Goal: Task Accomplishment & Management: Manage account settings

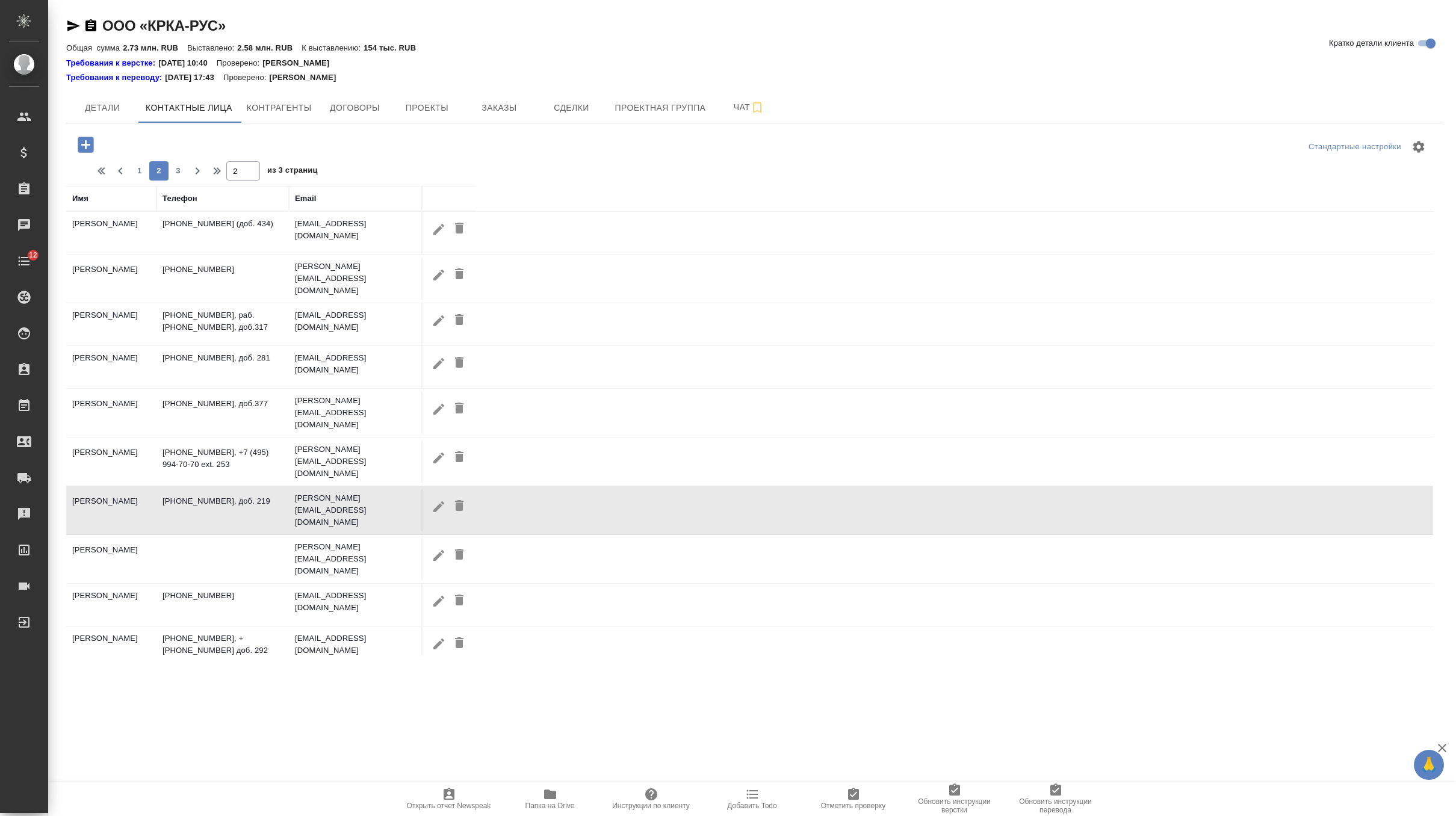
select select "RU"
click at [537, 791] on span "Папка на Drive" at bounding box center [550, 799] width 87 height 23
click at [106, 98] on button "Детали" at bounding box center [103, 108] width 73 height 30
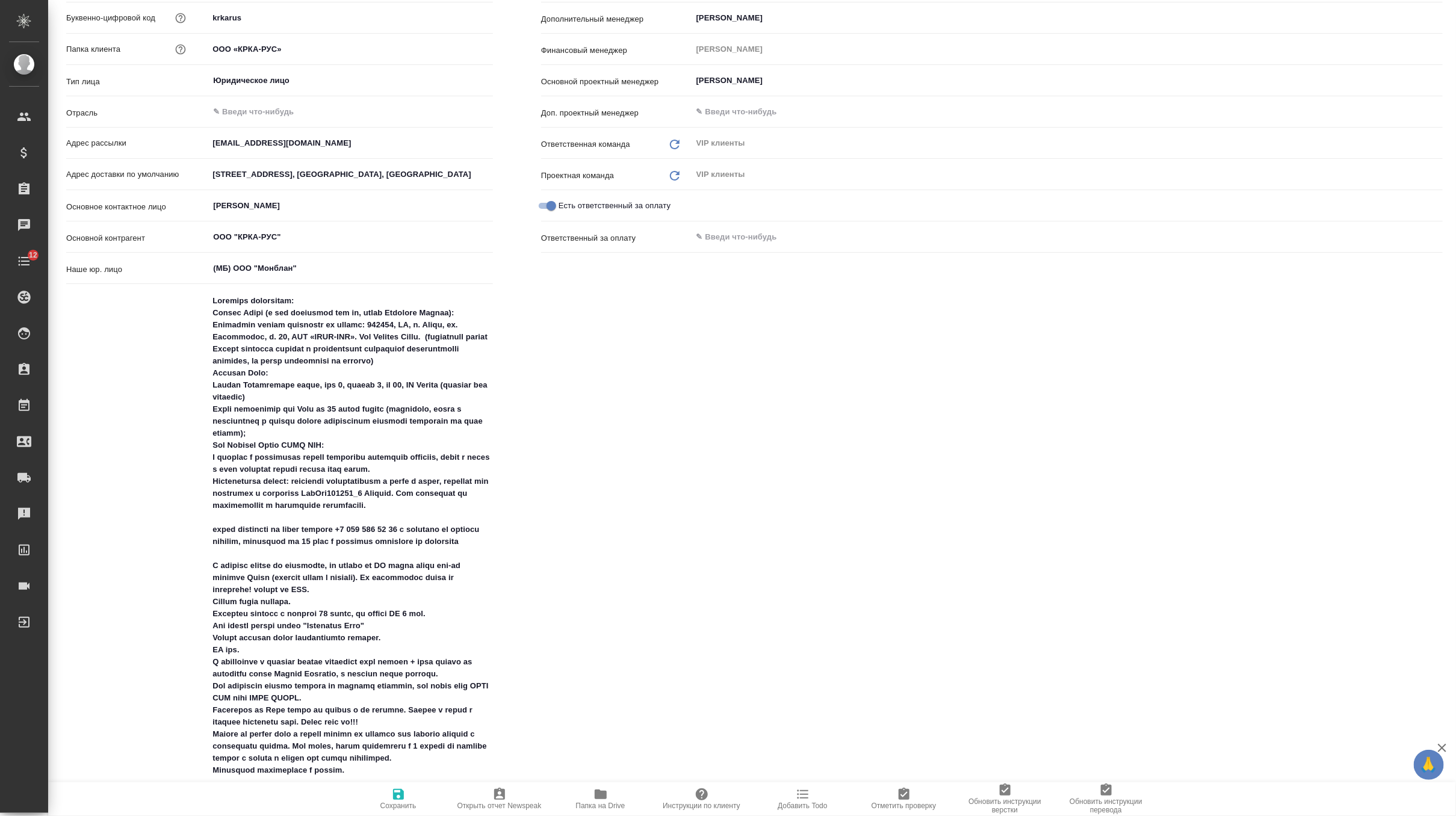
type textarea "x"
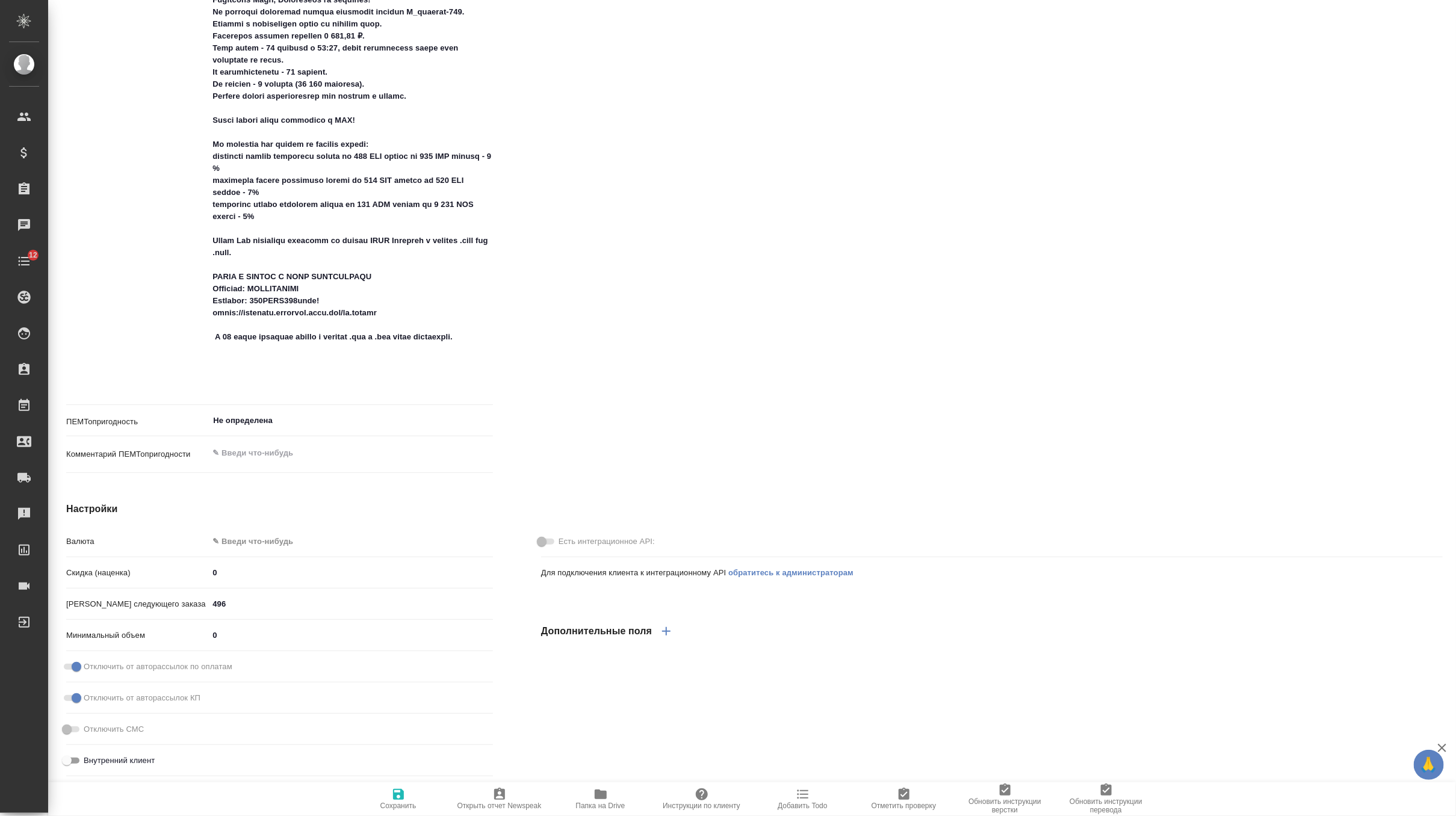
scroll to position [1106, 0]
type textarea "x"
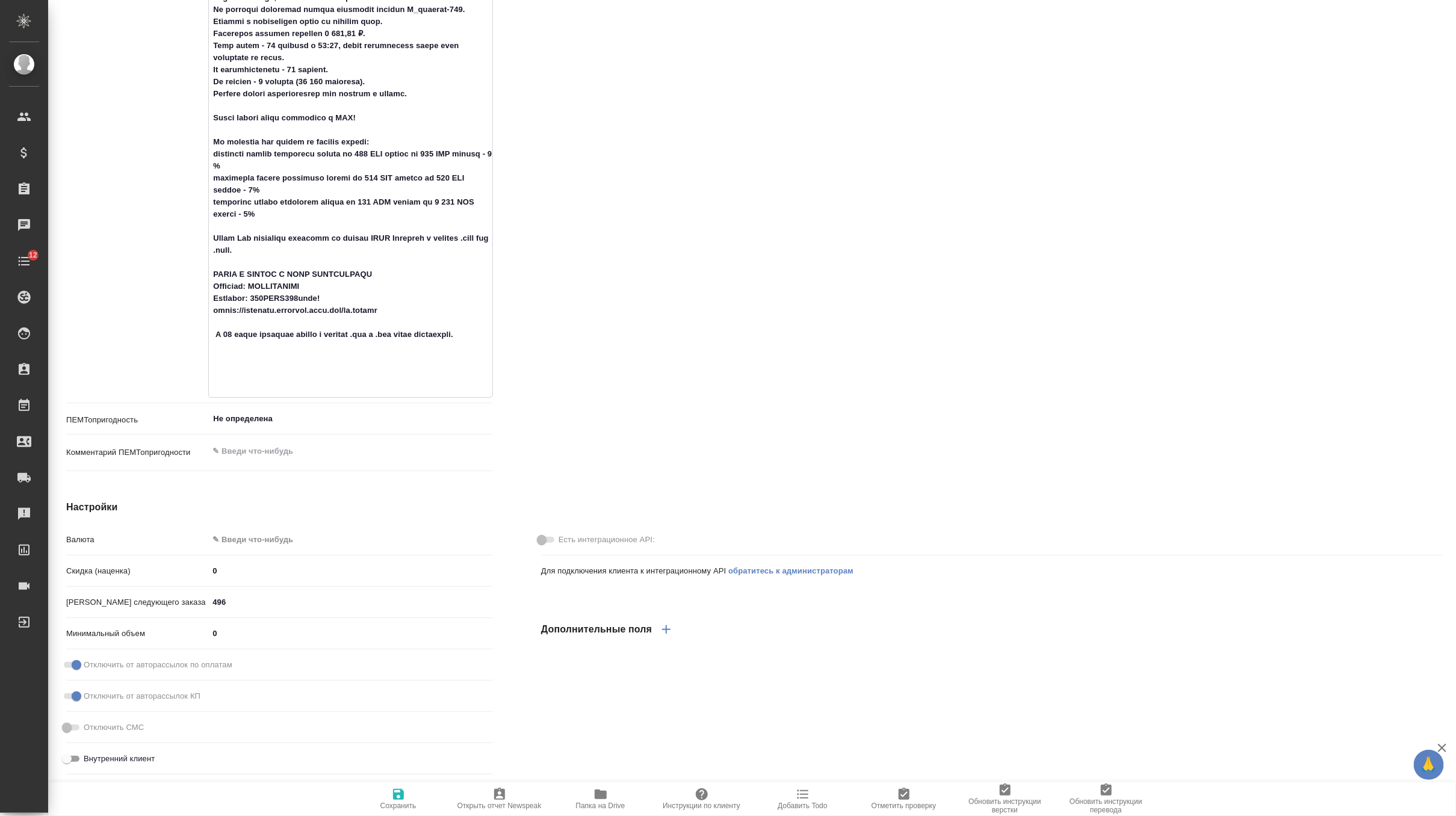
type textarea "Доставка оригиналов: Белова Елена (к ней относятся все кл, кроме Ивановой Марин…"
type textarea "x"
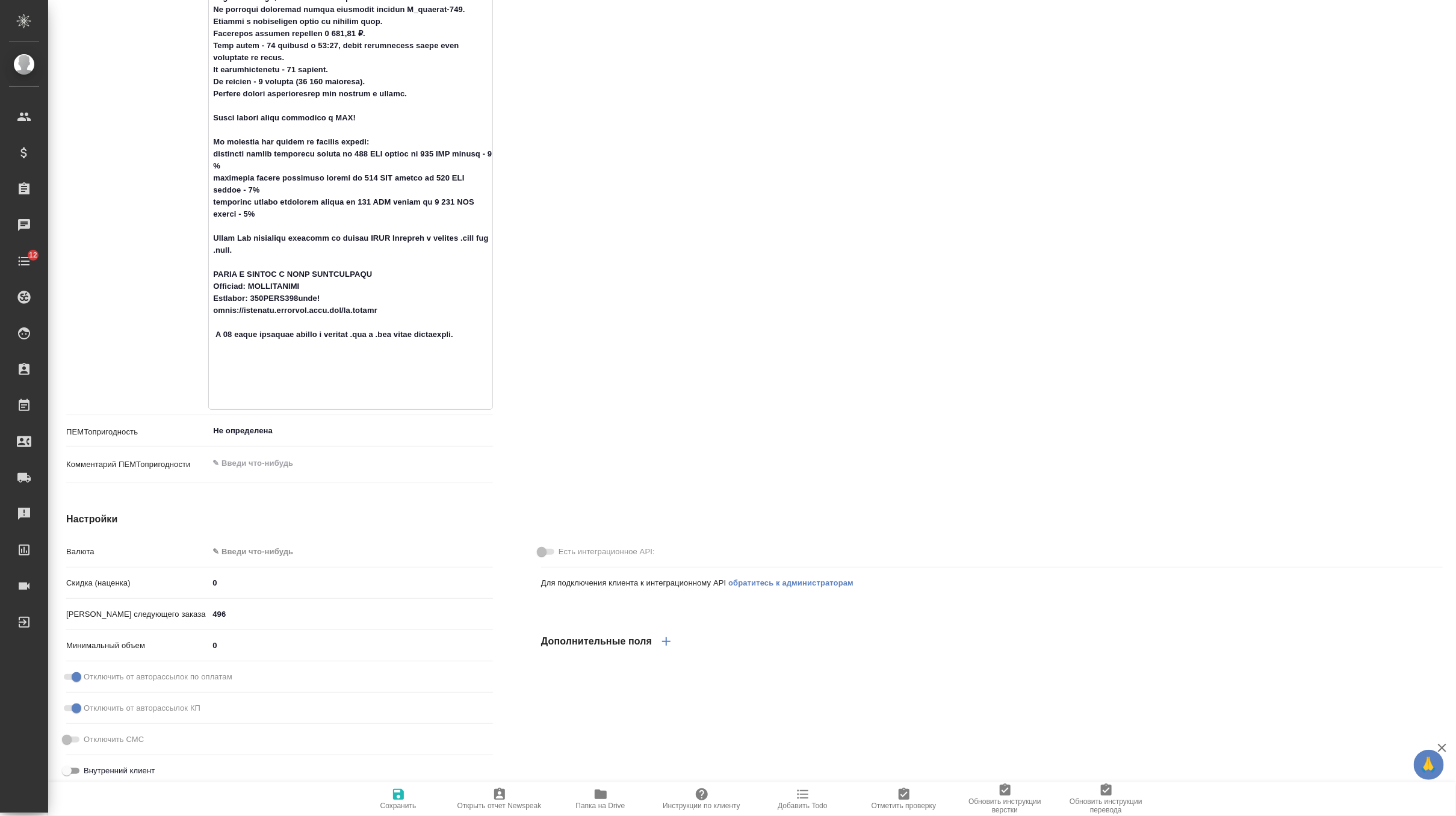
type textarea "Доставка оригиналов: Белова Елена (к ней относятся все кл, кроме Ивановой Марин…"
type textarea "x"
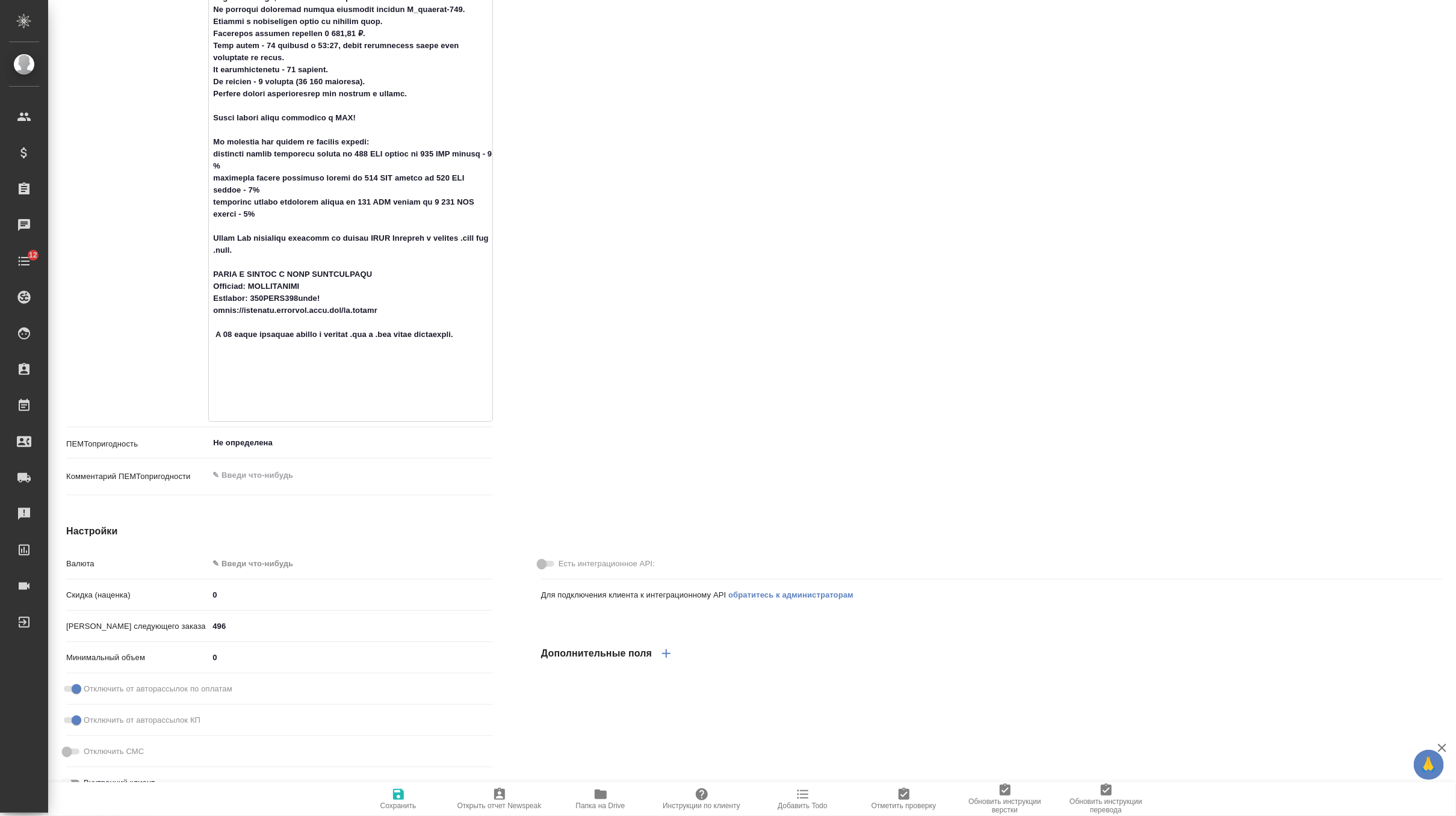
type textarea "Доставка оригиналов: Белова Елена (к ней относятся все кл, кроме Ивановой Марин…"
type textarea "x"
type textarea "Доставка оригиналов: Белова Елена (к ней относятся все кл, кроме Ивановой Марин…"
type textarea "x"
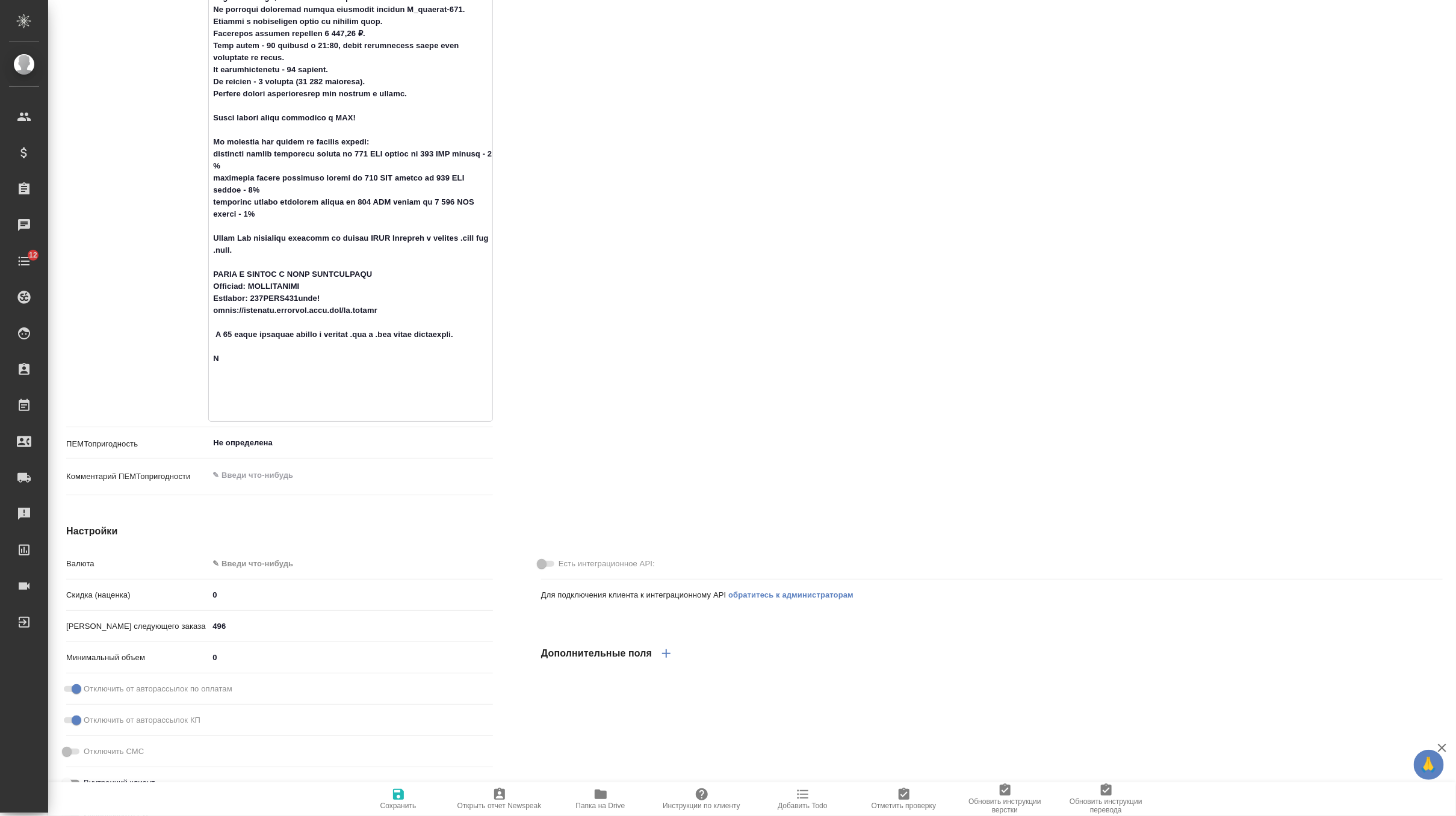
type textarea "x"
type textarea "Доставка оригиналов: Белова Елена (к ней относятся все кл, кроме Ивановой Марин…"
type textarea "x"
type textarea "Доставка оригиналов: Белова Елена (к ней относятся все кл, кроме Ивановой Марин…"
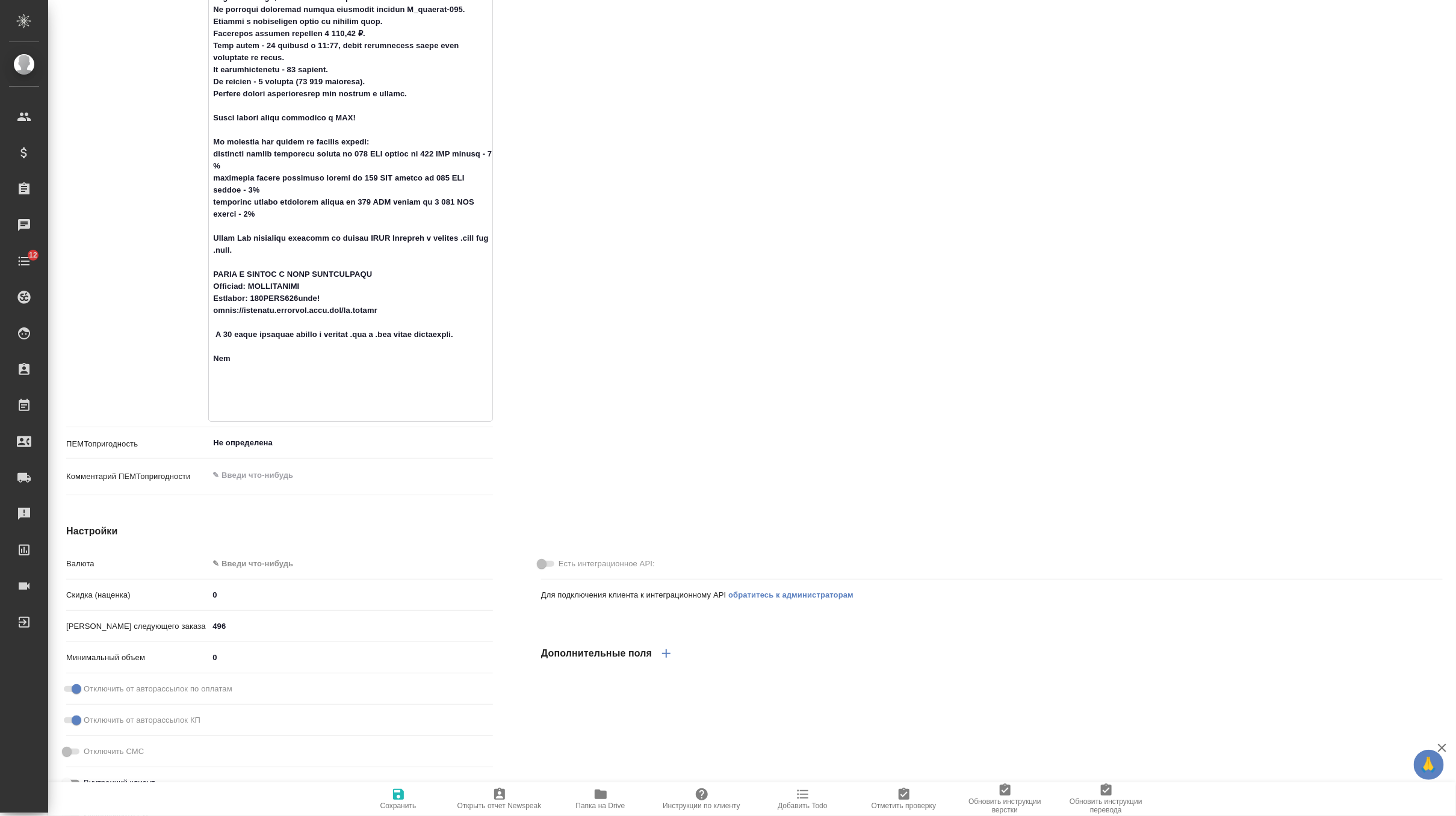
type textarea "x"
type textarea "Доставка оригиналов: Белова Елена (к ней относятся все кл, кроме Ивановой Марин…"
type textarea "x"
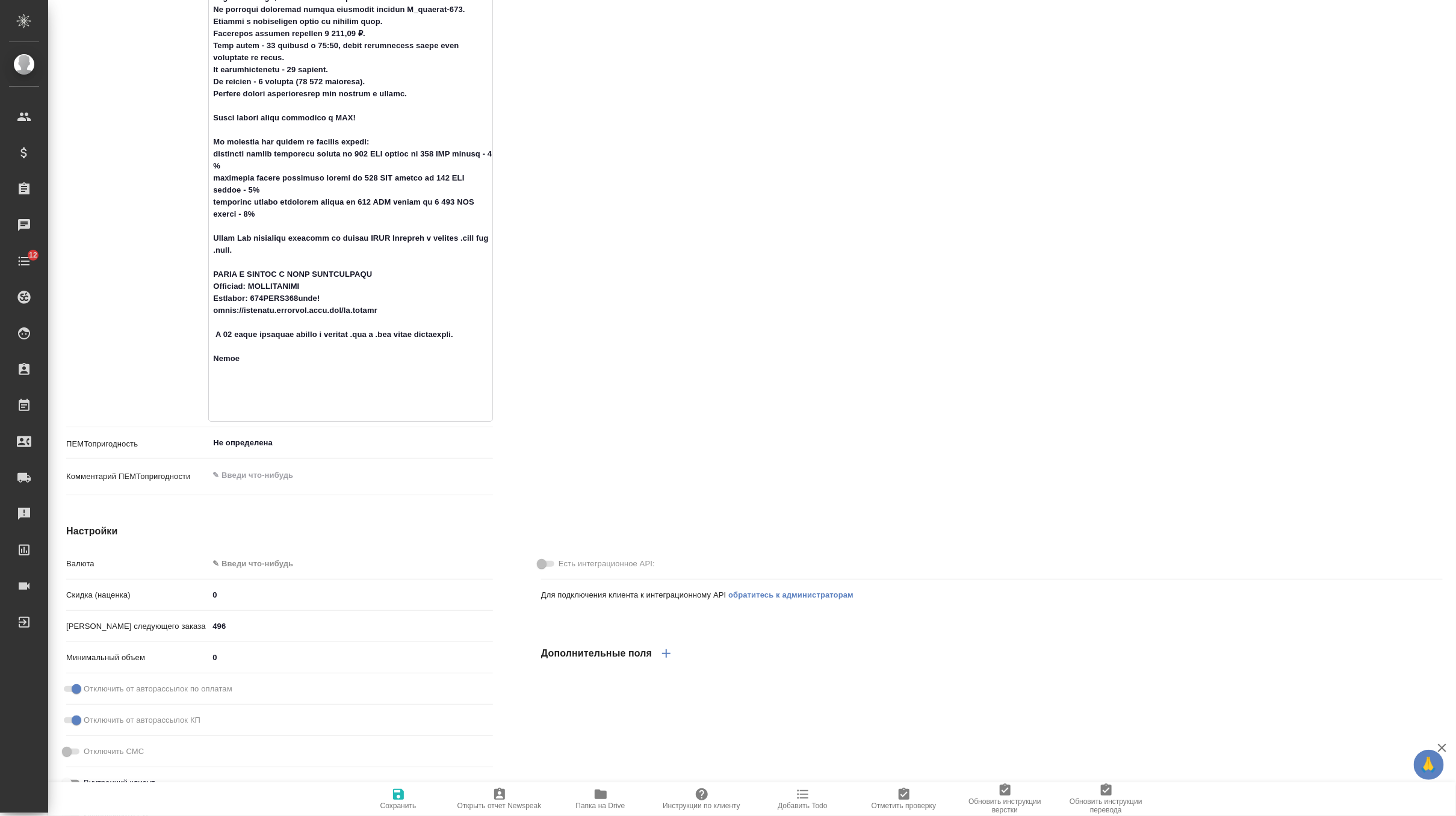
type textarea "Доставка оригиналов: Белова Елена (к ней относятся все кл, кроме Ивановой Марин…"
type textarea "x"
type textarea "Доставка оригиналов: Белова Елена (к ней относятся все кл, кроме Ивановой Марин…"
type textarea "x"
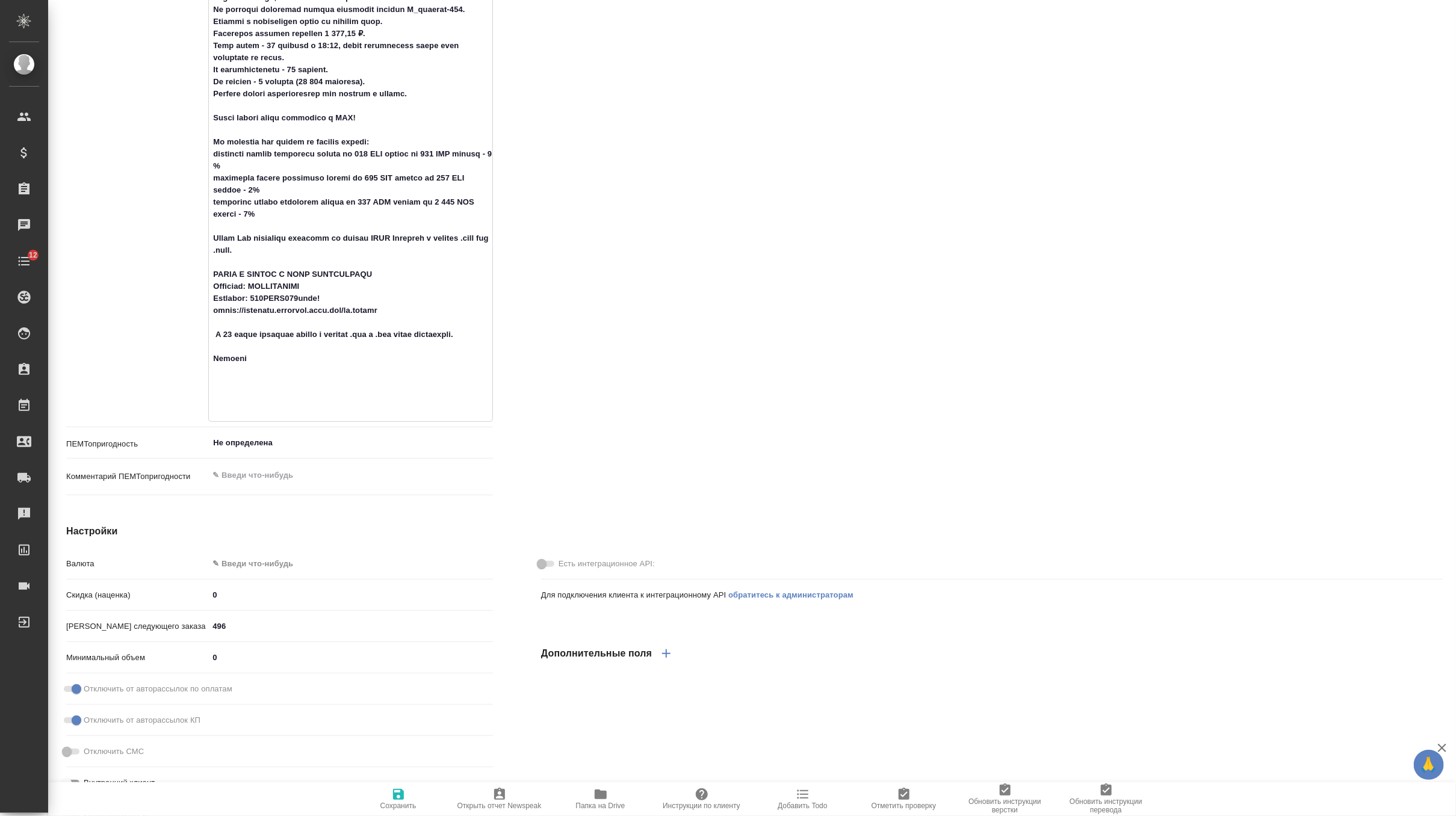
type textarea "x"
type textarea "Доставка оригиналов: Белова Елена (к ней относятся все кл, кроме Ивановой Марин…"
type textarea "x"
type textarea "Доставка оригиналов: Белова Елена (к ней относятся все кл, кроме Ивановой Марин…"
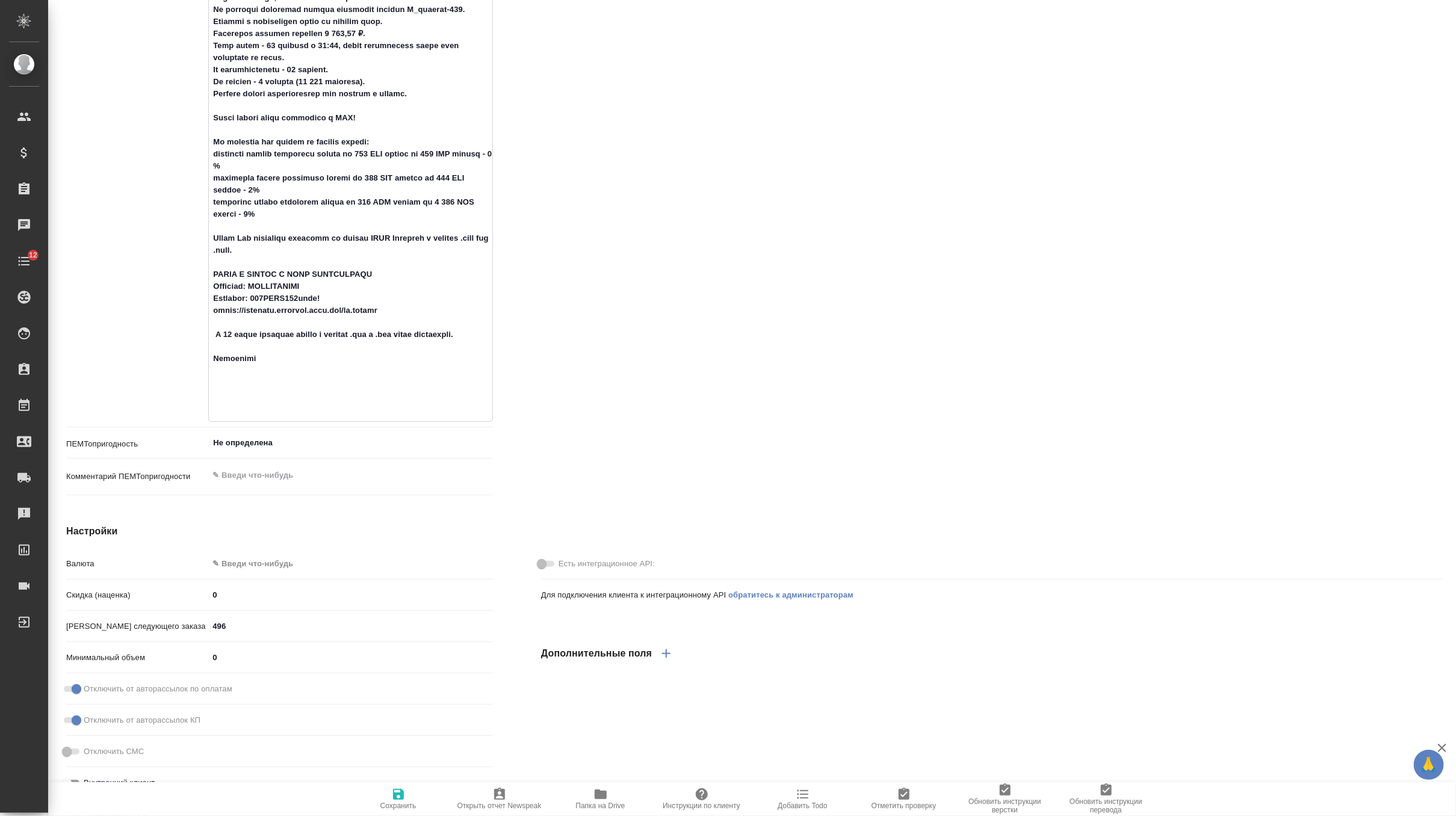
type textarea "x"
type textarea "Доставка оригиналов: Белова Елена (к ней относятся все кл, кроме Ивановой Марин…"
type textarea "x"
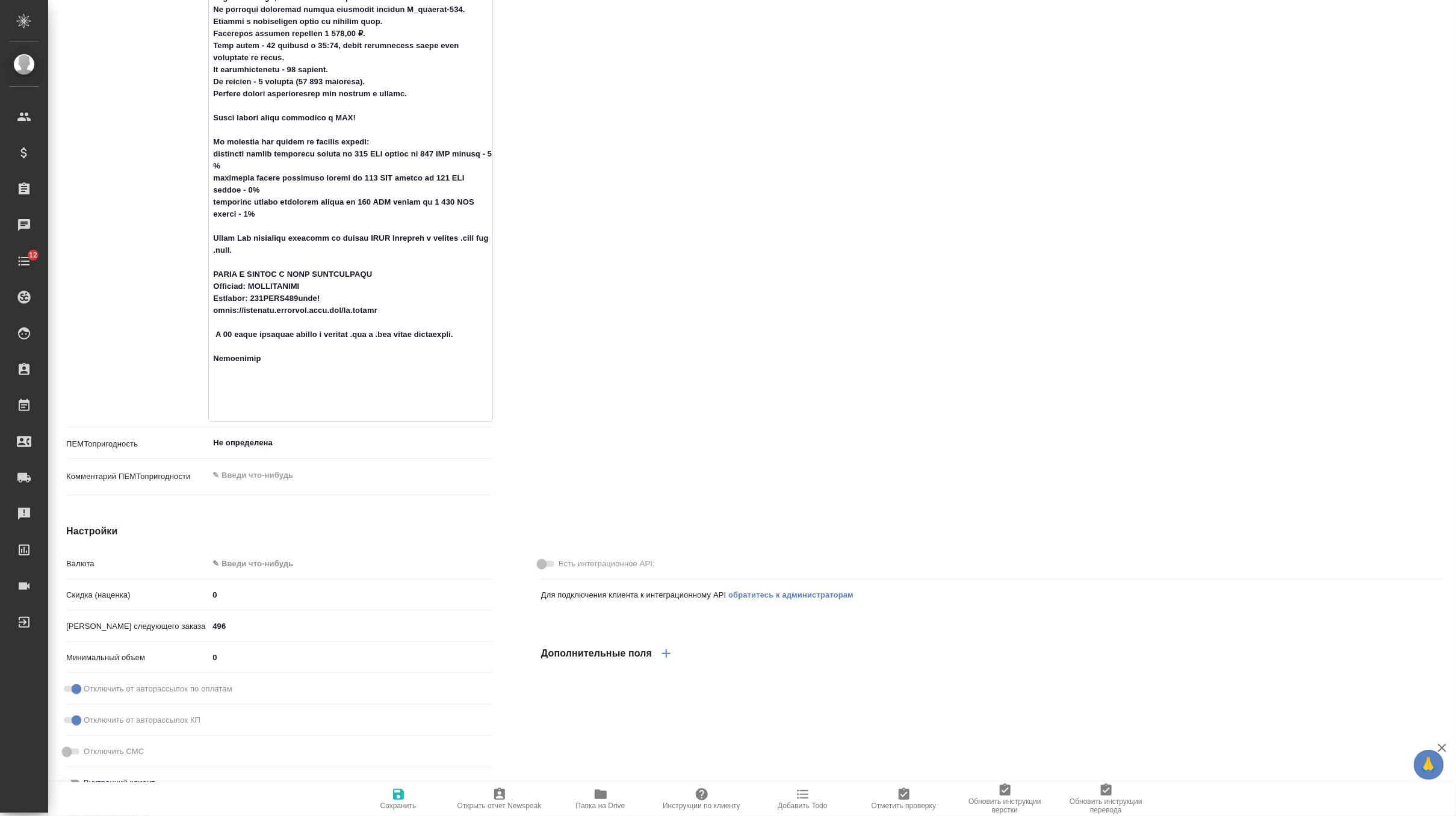
type textarea "Доставка оригиналов: Белова Елена (к ней относятся все кл, кроме Ивановой Марин…"
type textarea "x"
type textarea "Доставка оригиналов: Белова Елена (к ней относятся все кл, кроме Ивановой Марин…"
type textarea "x"
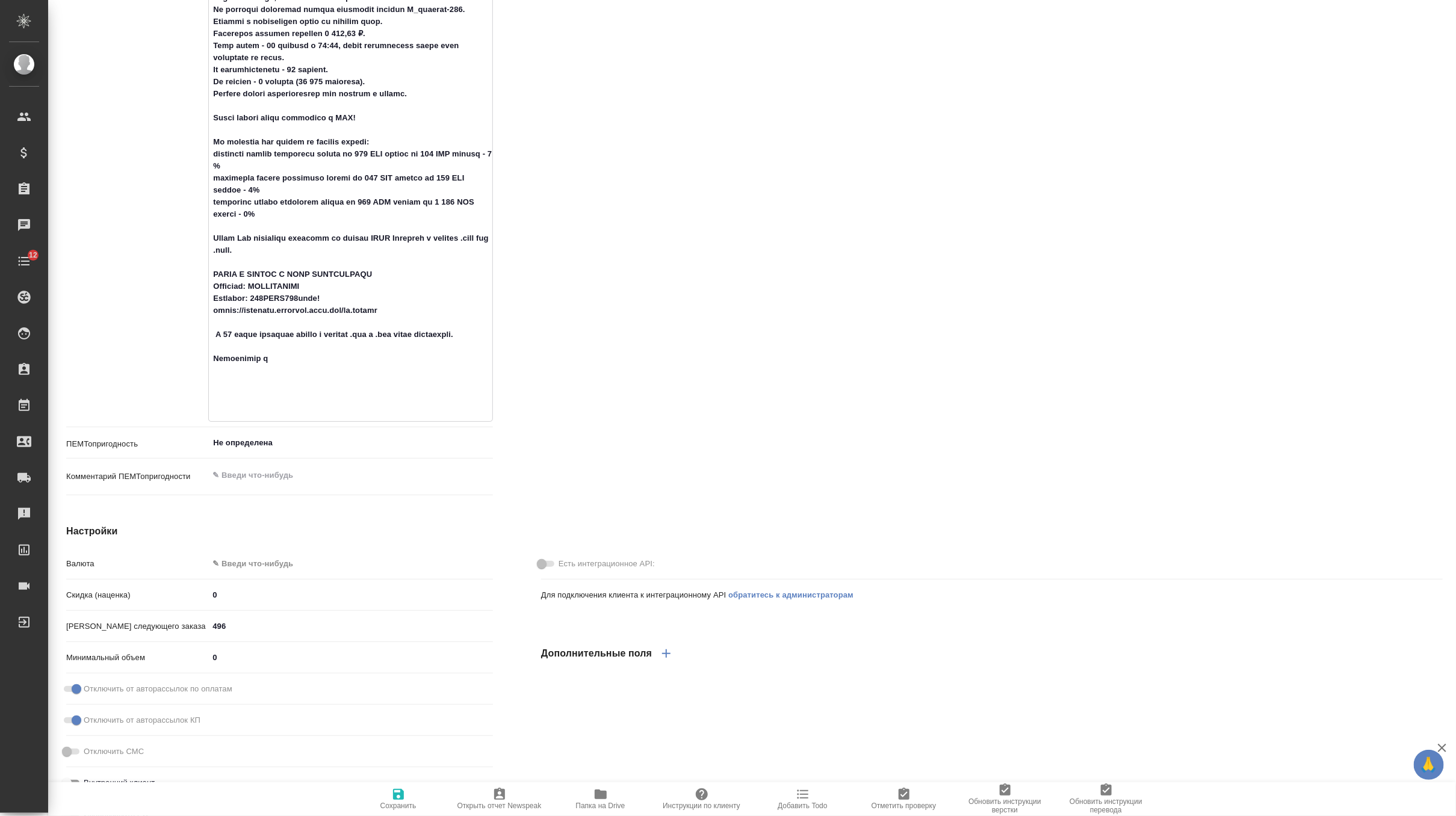
type textarea "x"
type textarea "Доставка оригиналов: Белова Елена (к ней относятся все кл, кроме Ивановой Марин…"
type textarea "x"
type textarea "Доставка оригиналов: Белова Елена (к ней относятся все кл, кроме Ивановой Марин…"
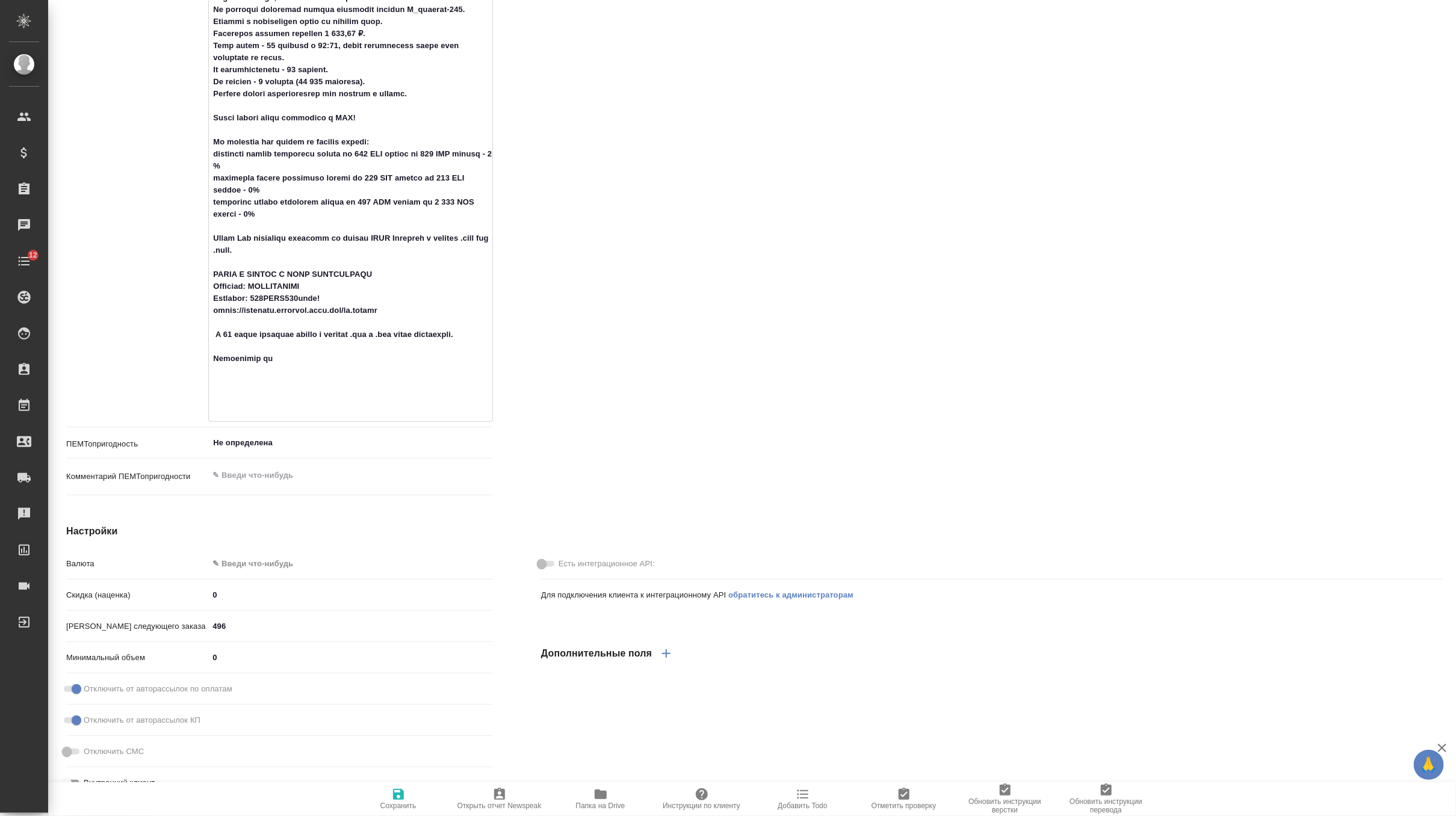
type textarea "x"
type textarea "Доставка оригиналов: Белова Елена (к ней относятся все кл, кроме Ивановой Марин…"
type textarea "x"
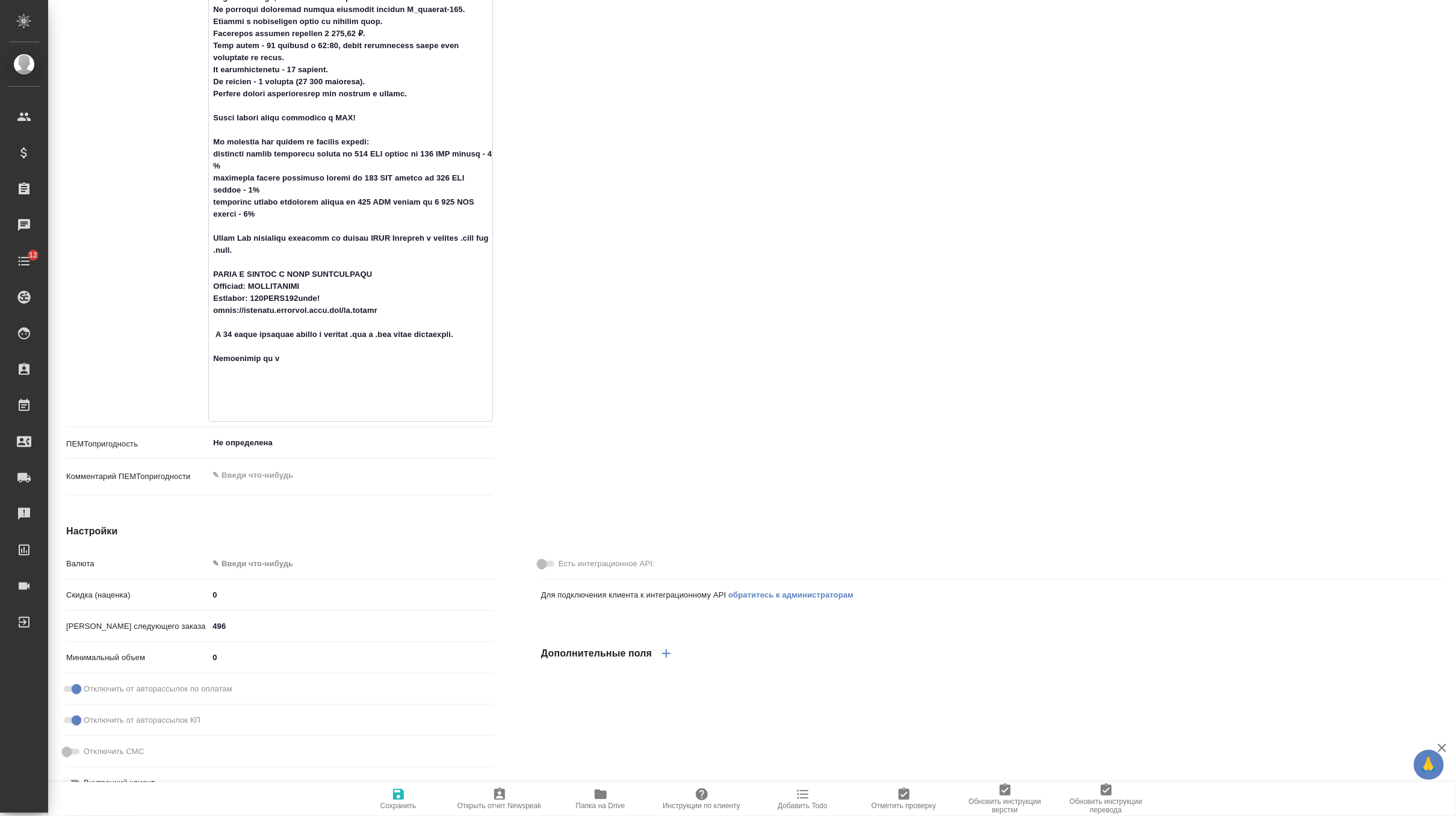
type textarea "Доставка оригиналов: Белова Елена (к ней относятся все кл, кроме Ивановой Марин…"
type textarea "x"
type textarea "Доставка оригиналов: Белова Елена (к ней относятся все кл, кроме Ивановой Марин…"
type textarea "x"
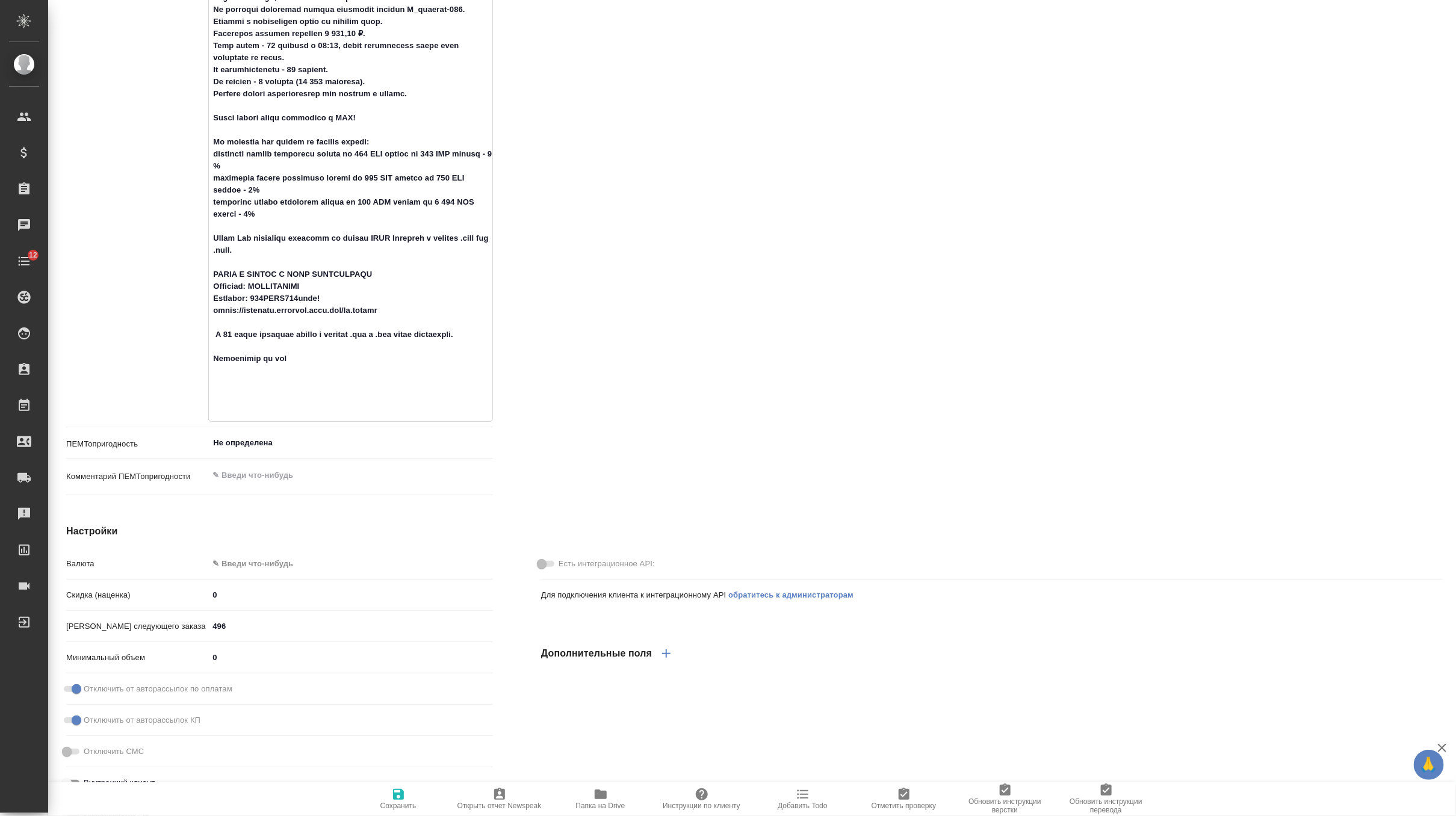
type textarea "x"
type textarea "Доставка оригиналов: Белова Елена (к ней относятся все кл, кроме Ивановой Марин…"
type textarea "x"
type textarea "Доставка оригиналов: Белова Елена (к ней относятся все кл, кроме Ивановой Марин…"
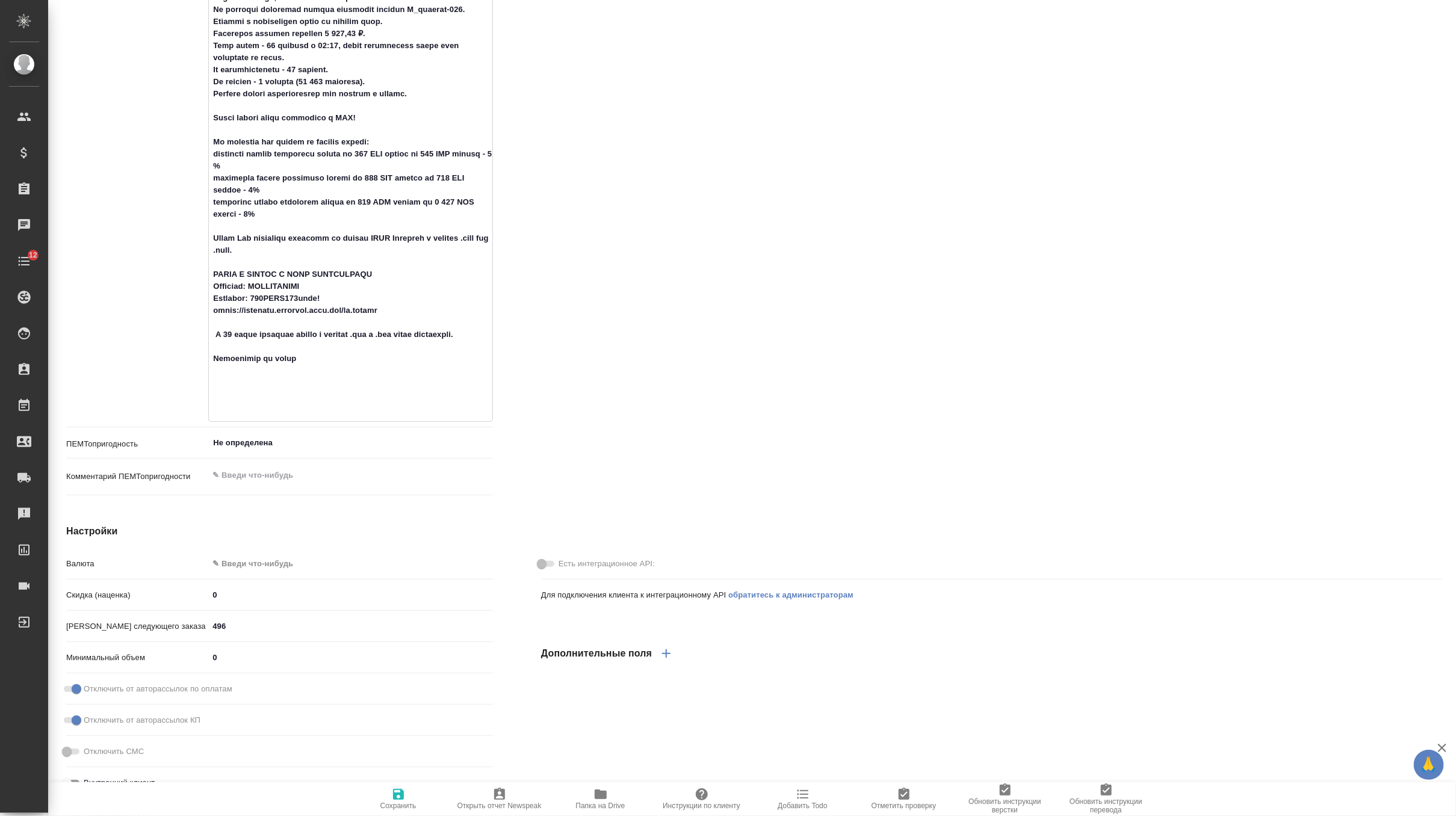
type textarea "x"
type textarea "Доставка оригиналов: Белова Елена (к ней относятся все кл, кроме Ивановой Марин…"
type textarea "x"
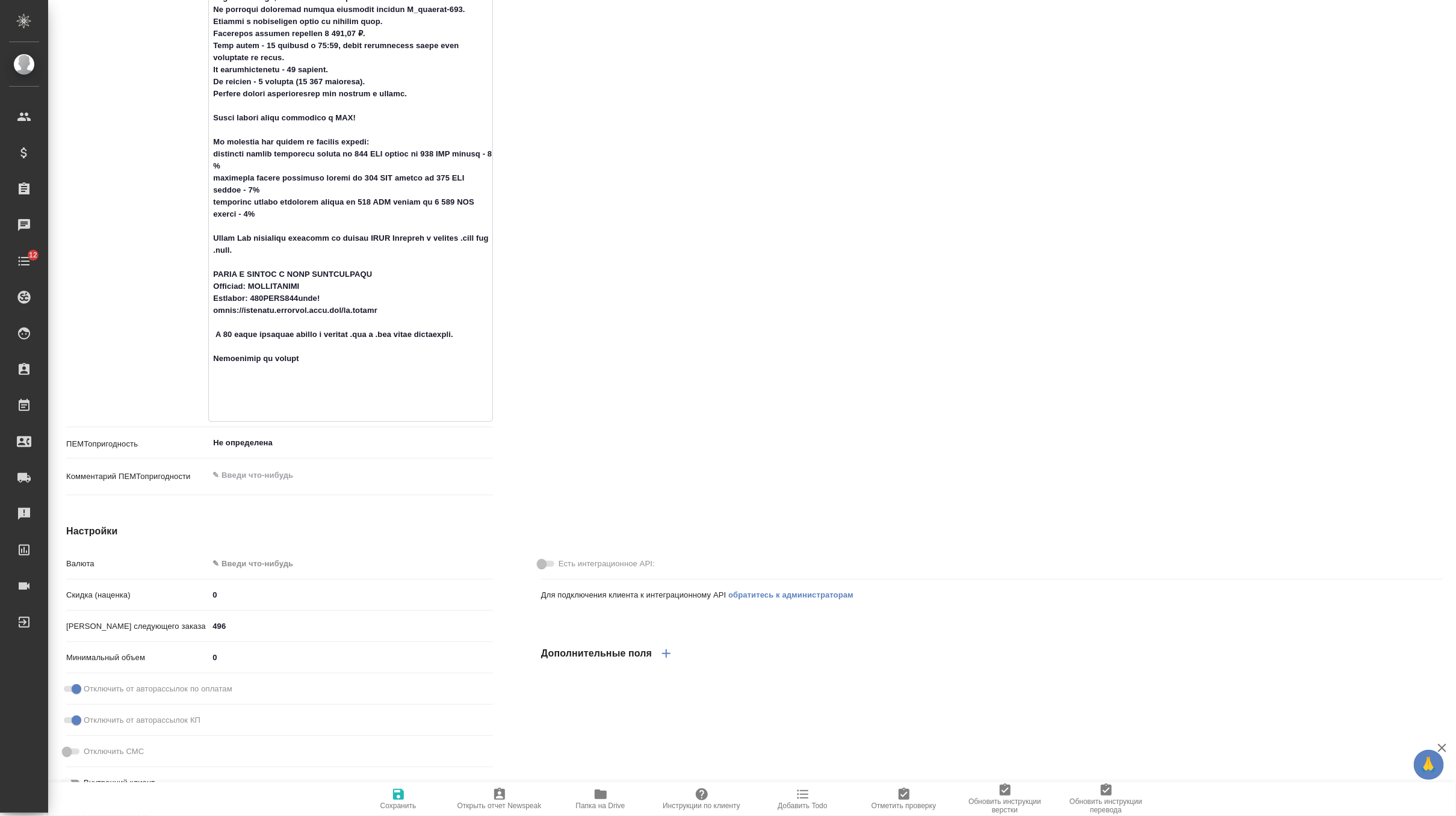
type textarea "Доставка оригиналов: Белова Елена (к ней относятся все кл, кроме Ивановой Марин…"
type textarea "x"
type textarea "Доставка оригиналов: Белова Елена (к ней относятся все кл, кроме Ивановой Марин…"
type textarea "x"
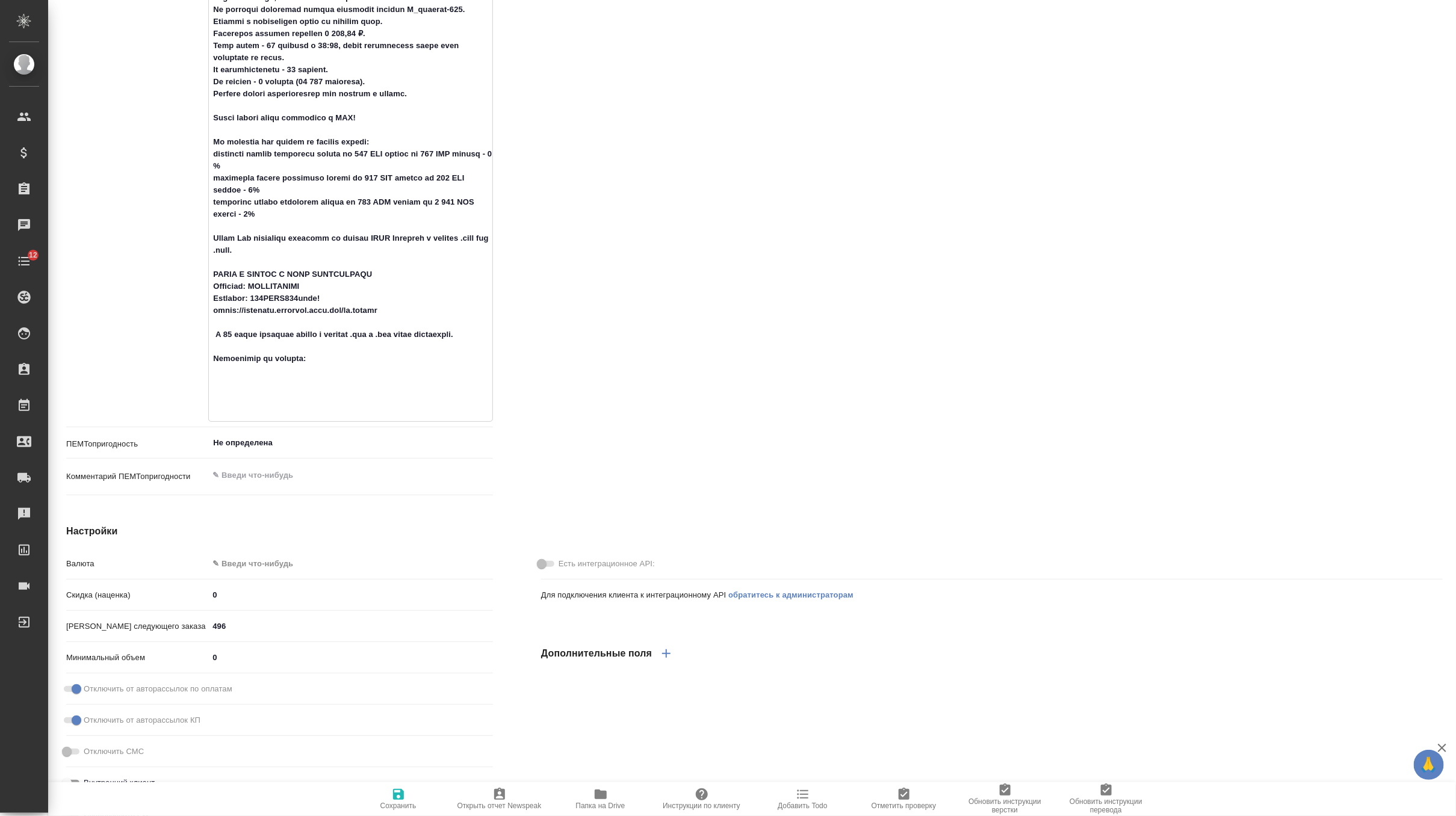
type textarea "x"
type textarea "Доставка оригиналов: Белова Елена (к ней относятся все кл, кроме Ивановой Марин…"
type textarea "x"
paste textarea "https://drive.awatera.com/f/10388051"
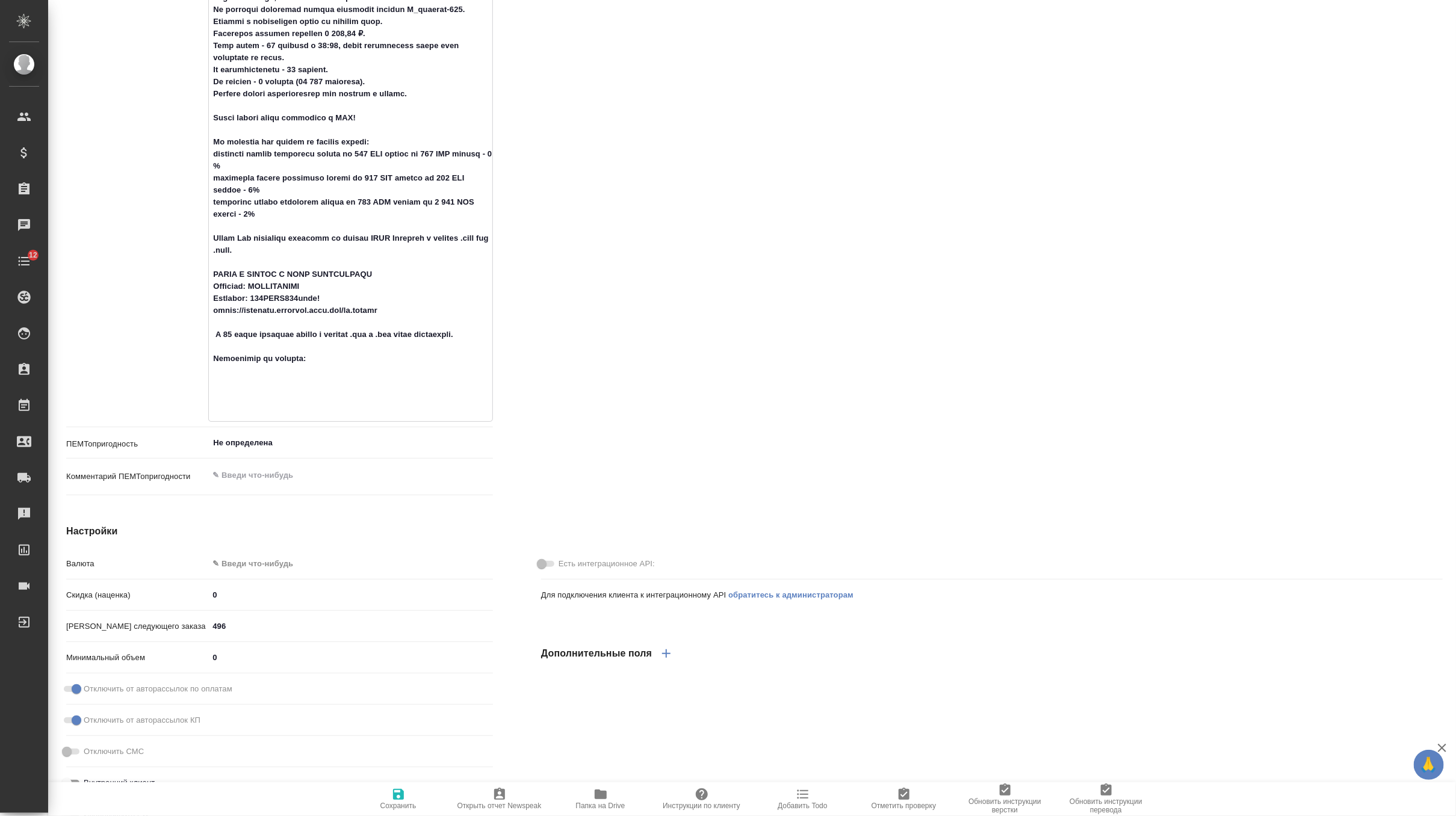
type textarea "Доставка оригиналов: Белова Елена (к ней относятся все кл, кроме Ивановой Марин…"
type textarea "x"
type textarea "Доставка оригиналов: Белова Елена (к ней относятся все кл, кроме Ивановой Марин…"
click at [405, 789] on span "Сохранить" at bounding box center [398, 799] width 87 height 23
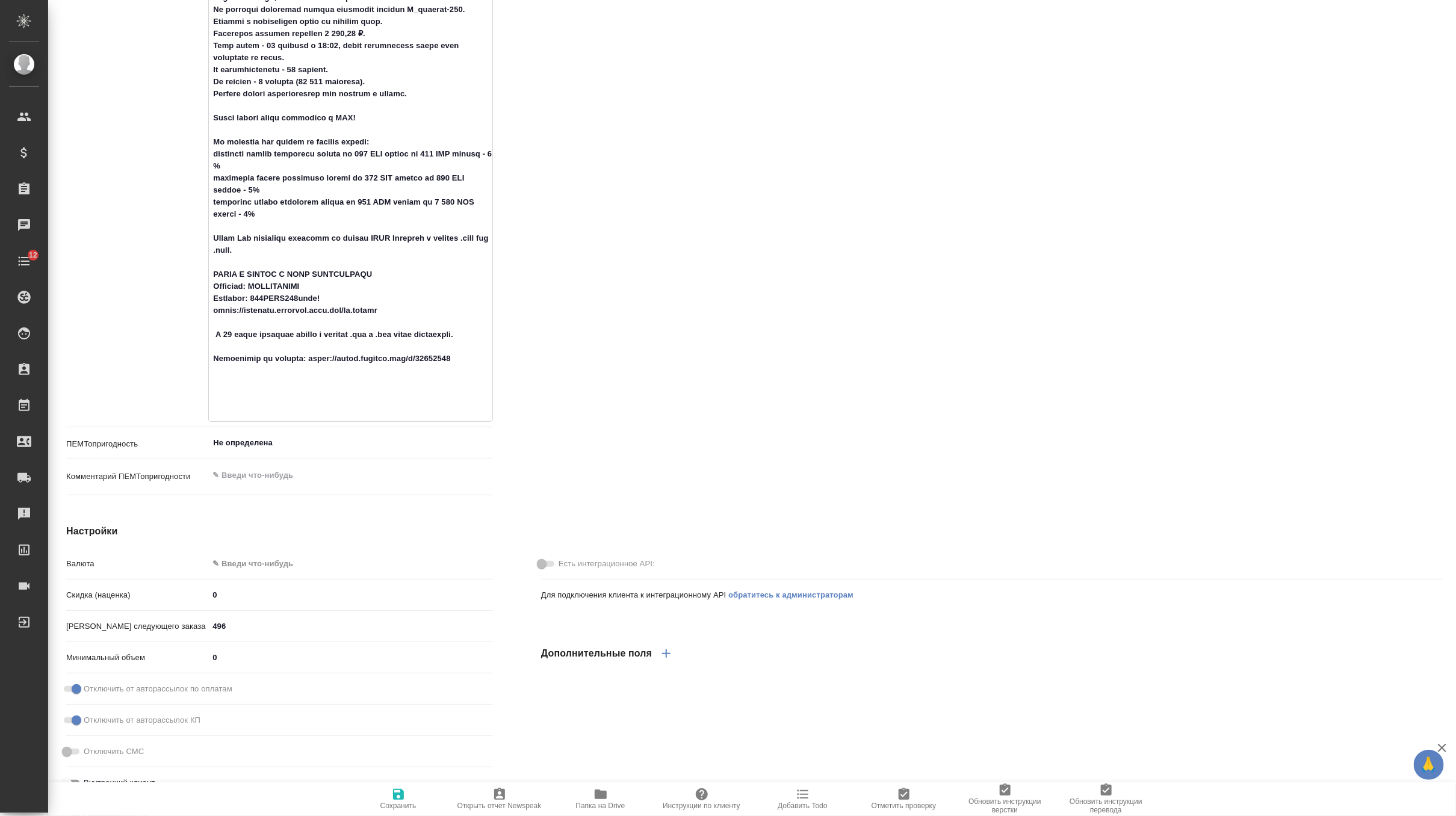
type textarea "x"
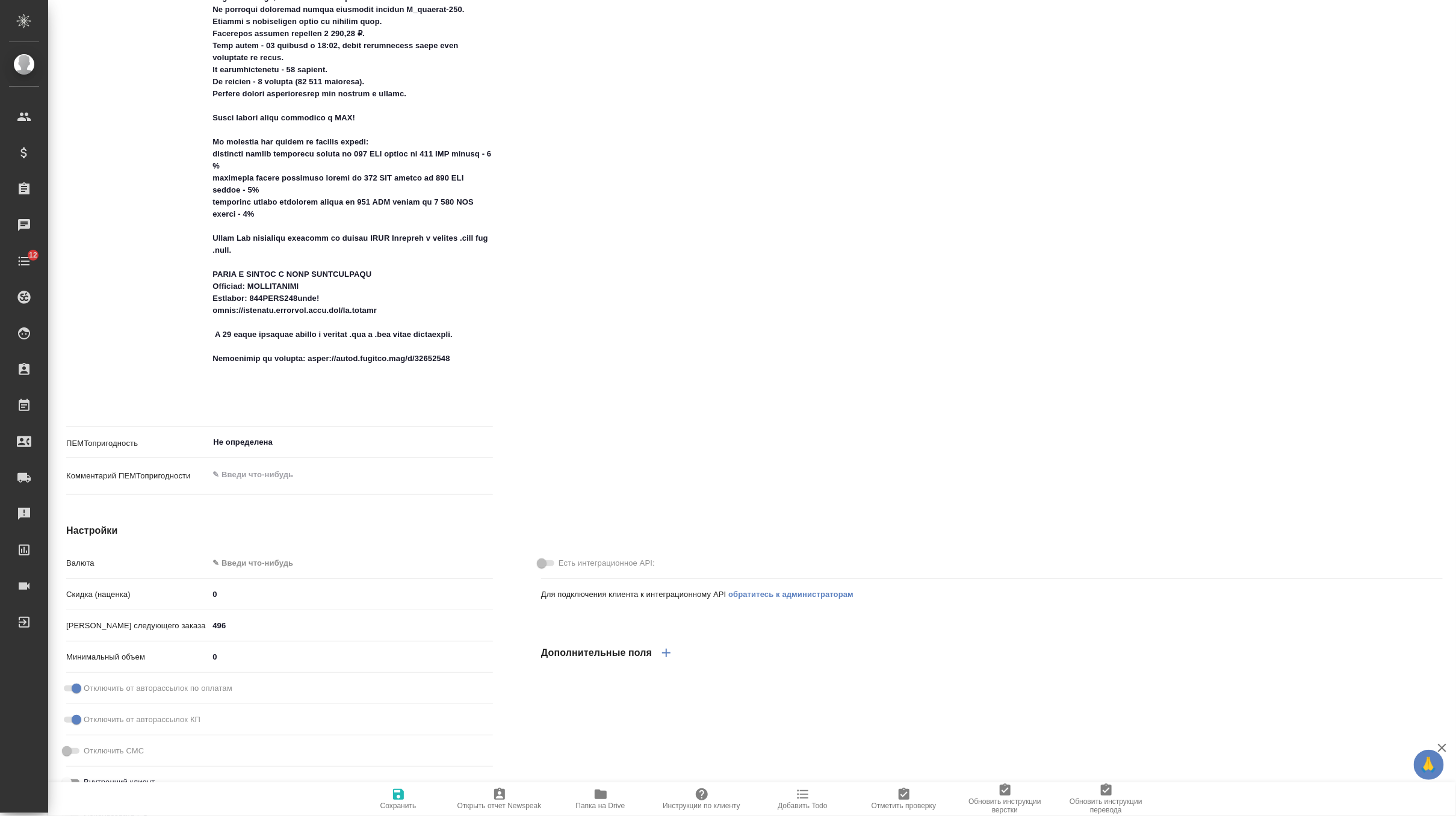
type textarea "x"
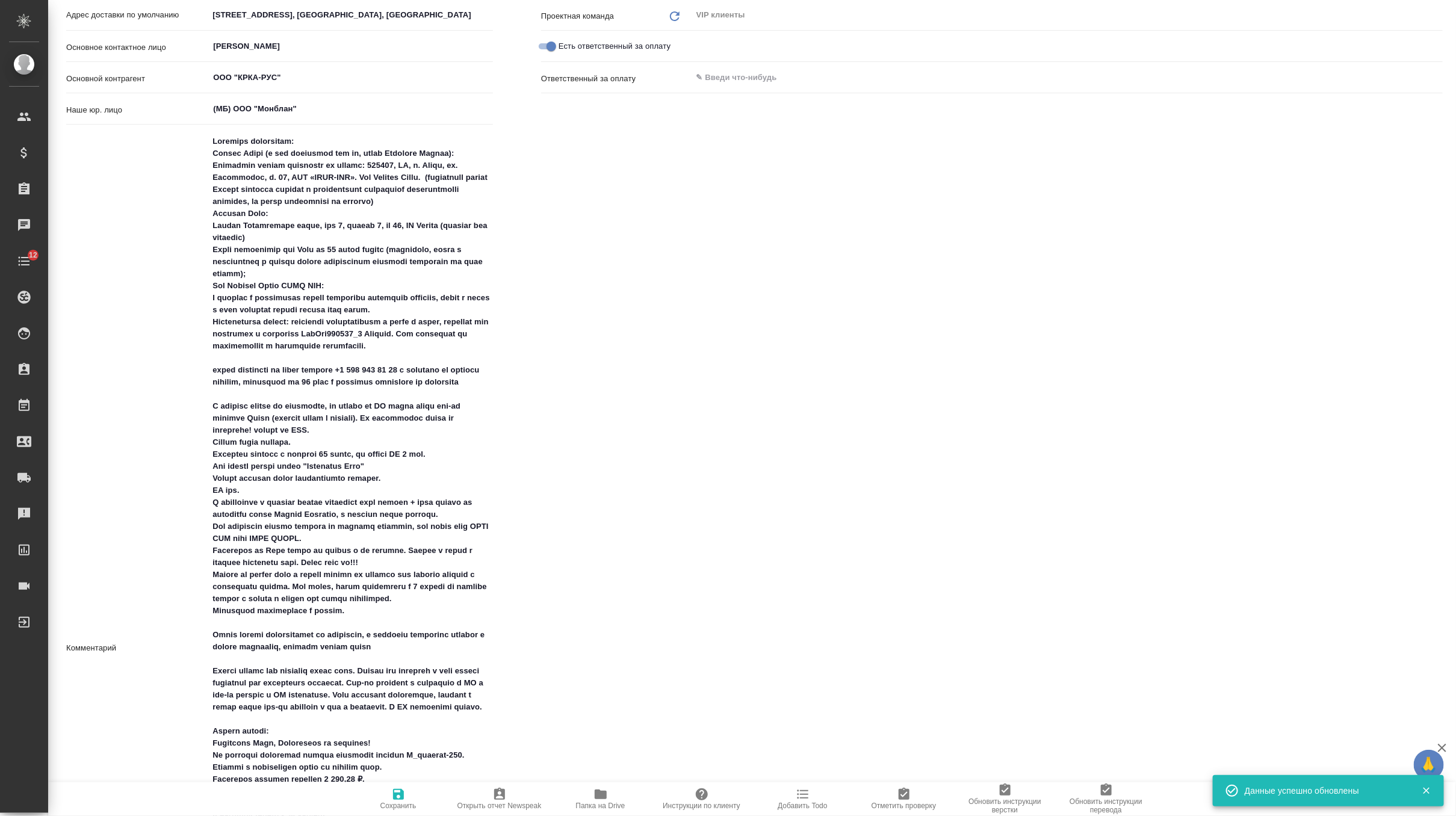
scroll to position [0, 0]
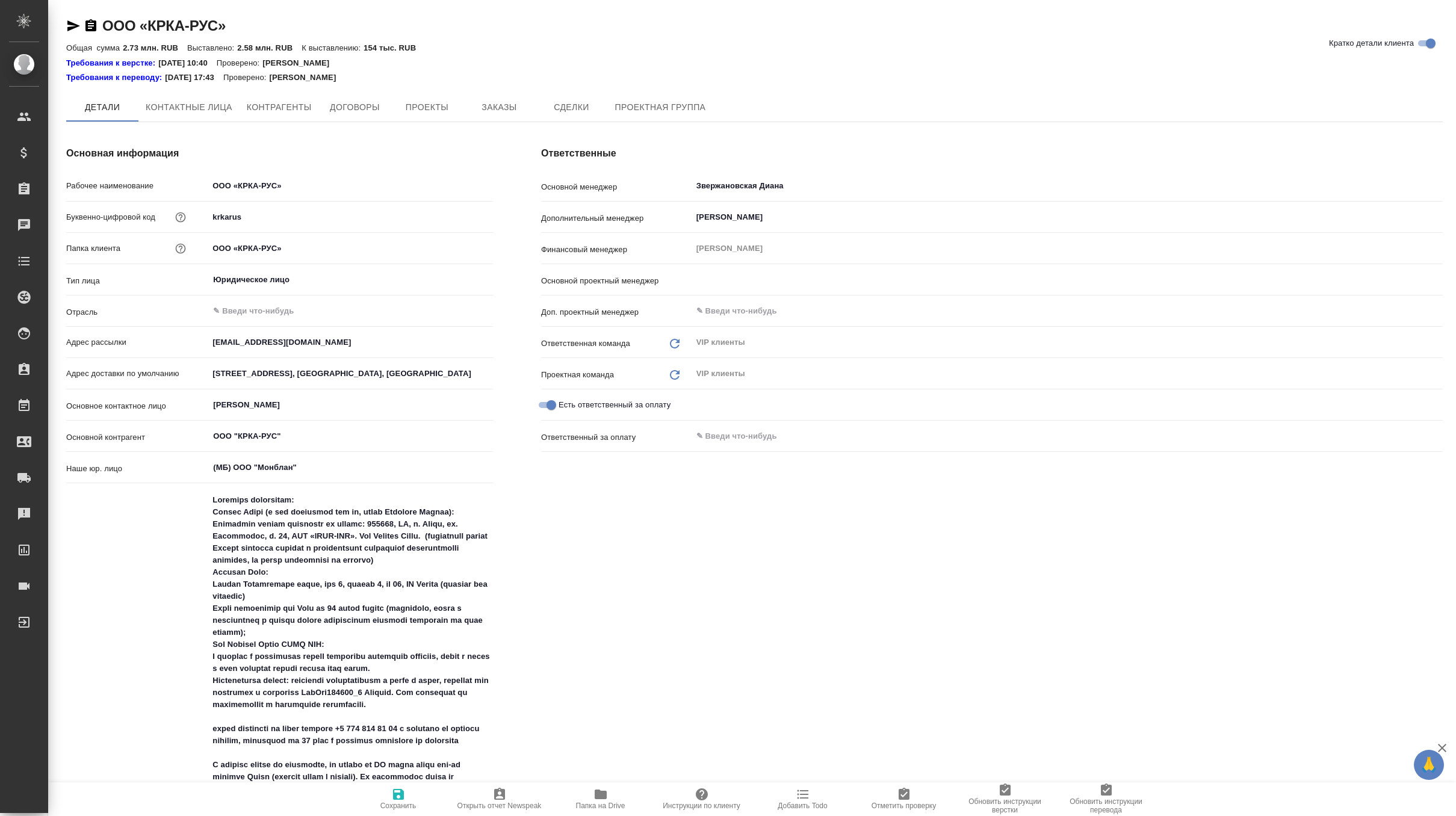
type input "Грабко Мария"
click at [692, 798] on span "Инструкции по клиенту" at bounding box center [701, 799] width 87 height 23
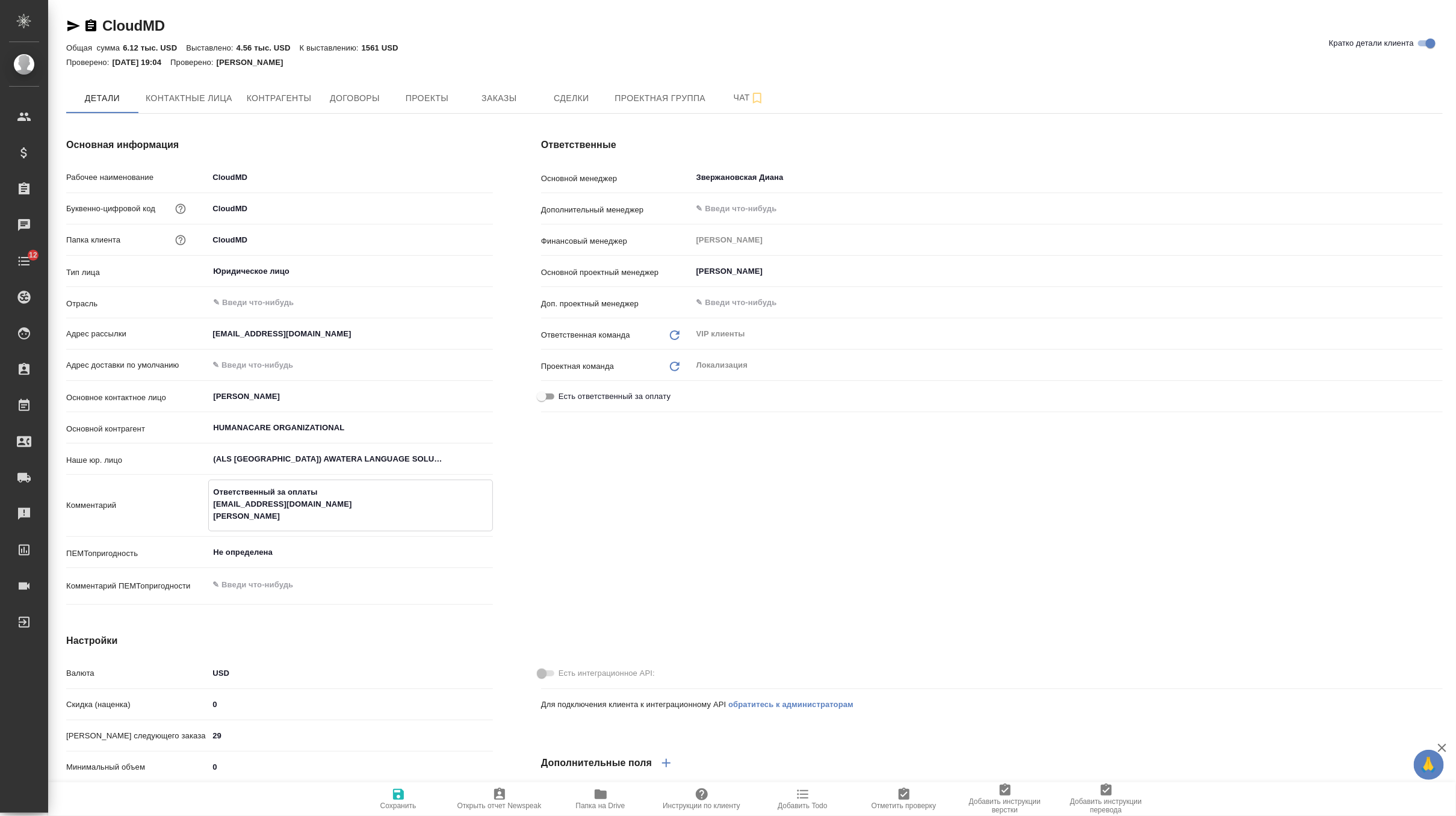
drag, startPoint x: 317, startPoint y: 504, endPoint x: 203, endPoint y: 502, distance: 114.0
click at [203, 502] on div "Комментарий Ответственный за оплаты ishan.popli@cloudmd.ca Ishan Popli x" at bounding box center [280, 505] width 426 height 52
paste textarea "malini.rakheja@kiihealth"
drag, startPoint x: 281, startPoint y: 527, endPoint x: 210, endPoint y: 520, distance: 71.3
click at [210, 520] on div "Ответственный за оплаты malini.rakheja@kiihealth.ca Ishan Popli x" at bounding box center [350, 504] width 285 height 50
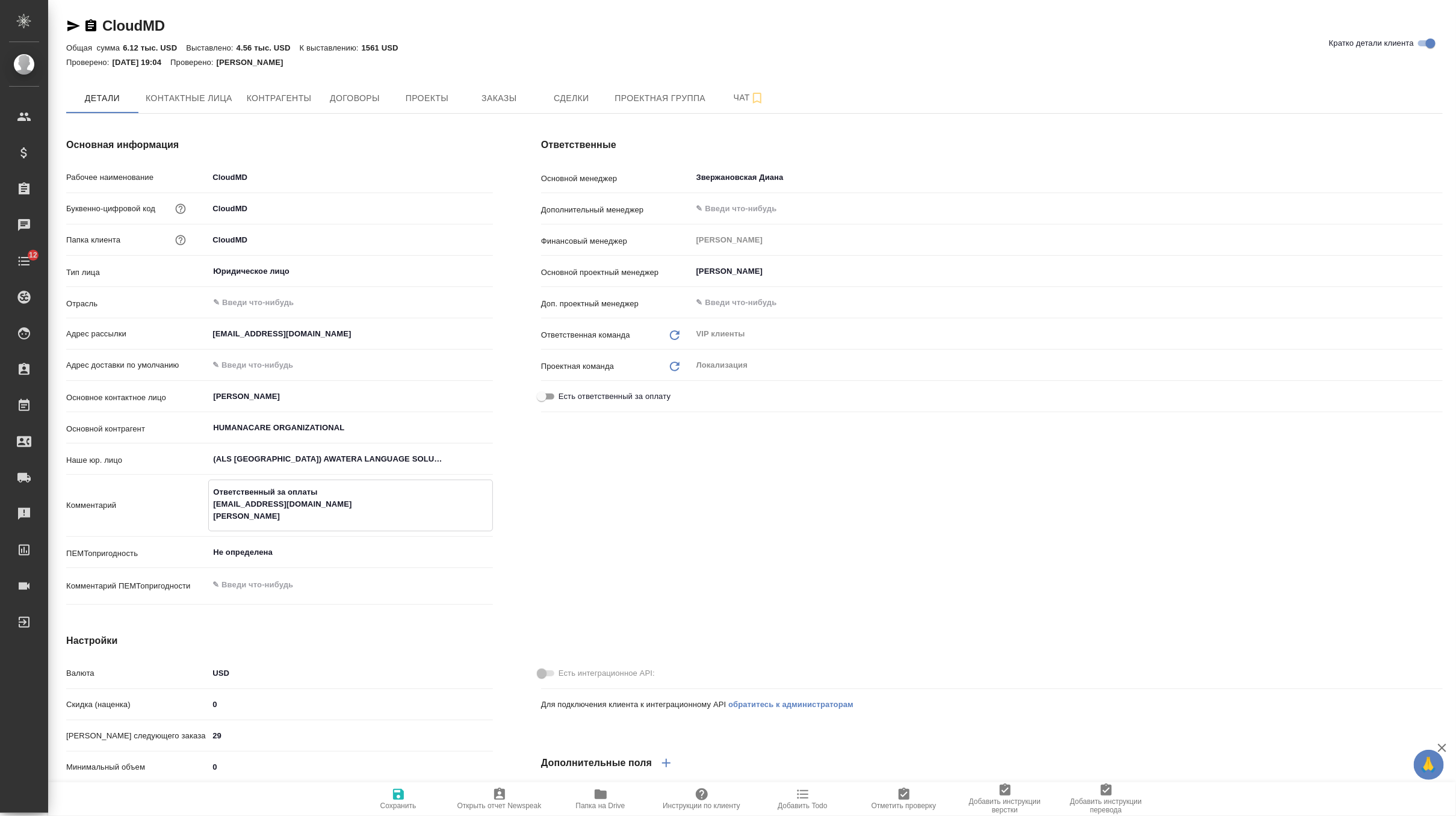
drag, startPoint x: 301, startPoint y: 518, endPoint x: 195, endPoint y: 515, distance: 106.0
click at [195, 515] on div "Комментарий Ответственный за оплаты malini.rakheja@kiihealth.ca Ishan Popli x" at bounding box center [280, 505] width 426 height 52
paste textarea ""Malini Rakheja" <malini.rakheja@kiihealth.ca>"
drag, startPoint x: 408, startPoint y: 515, endPoint x: 274, endPoint y: 517, distance: 134.0
click at [274, 517] on textarea "Ответственный за оплаты malini.rakheja@kiihealth.ca "Malini Rakheja" <malini.ra…" at bounding box center [350, 504] width 283 height 44
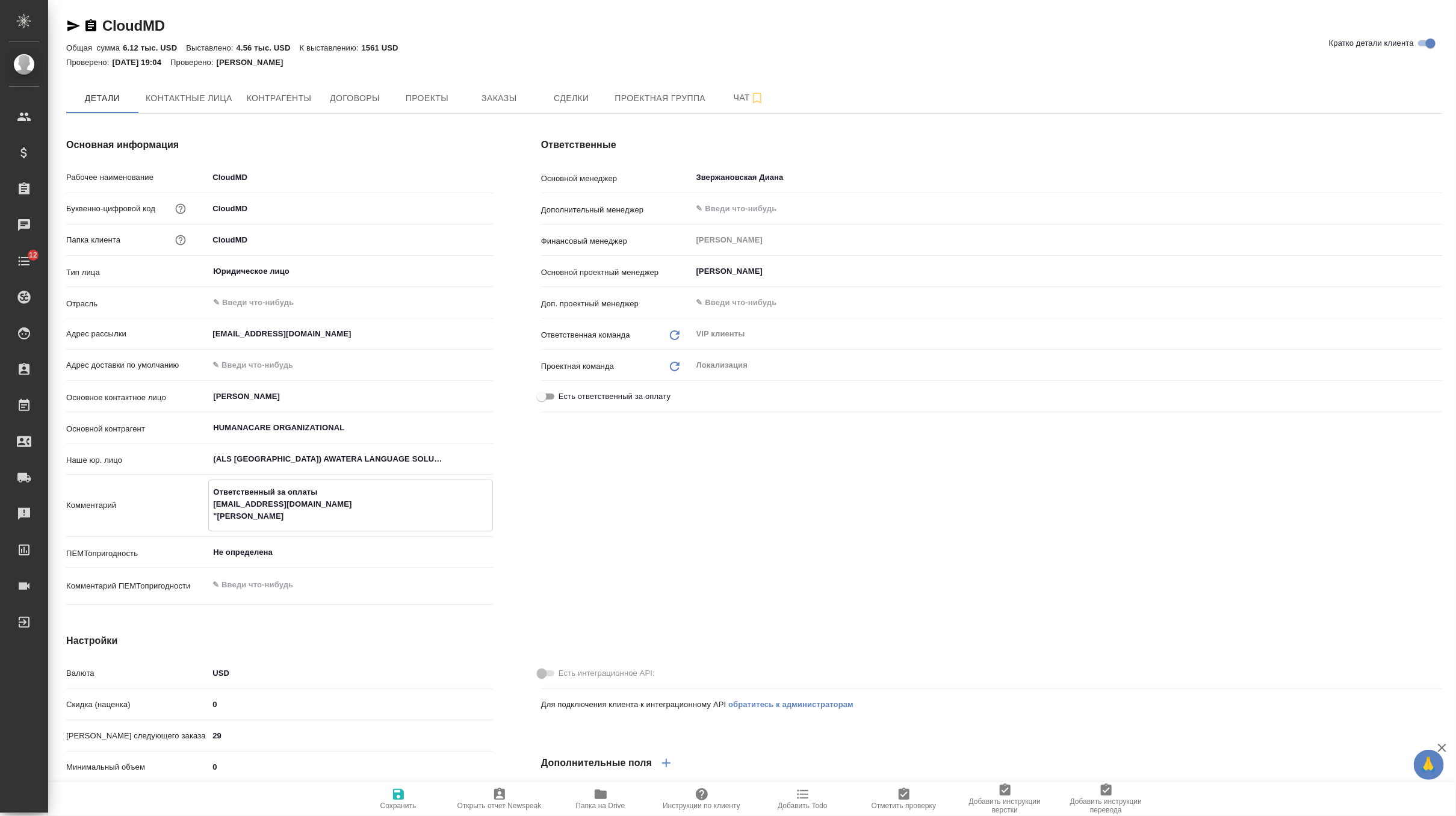
click at [217, 513] on textarea "Ответственный за оплаты malini.rakheja@kiihealth.ca "Malini Rakheja" at bounding box center [350, 504] width 283 height 44
type textarea "Ответственный за оплаты malini.rakheja@kiihealth.ca Malini Rakheja"
click at [389, 799] on span "Сохранить" at bounding box center [398, 799] width 87 height 23
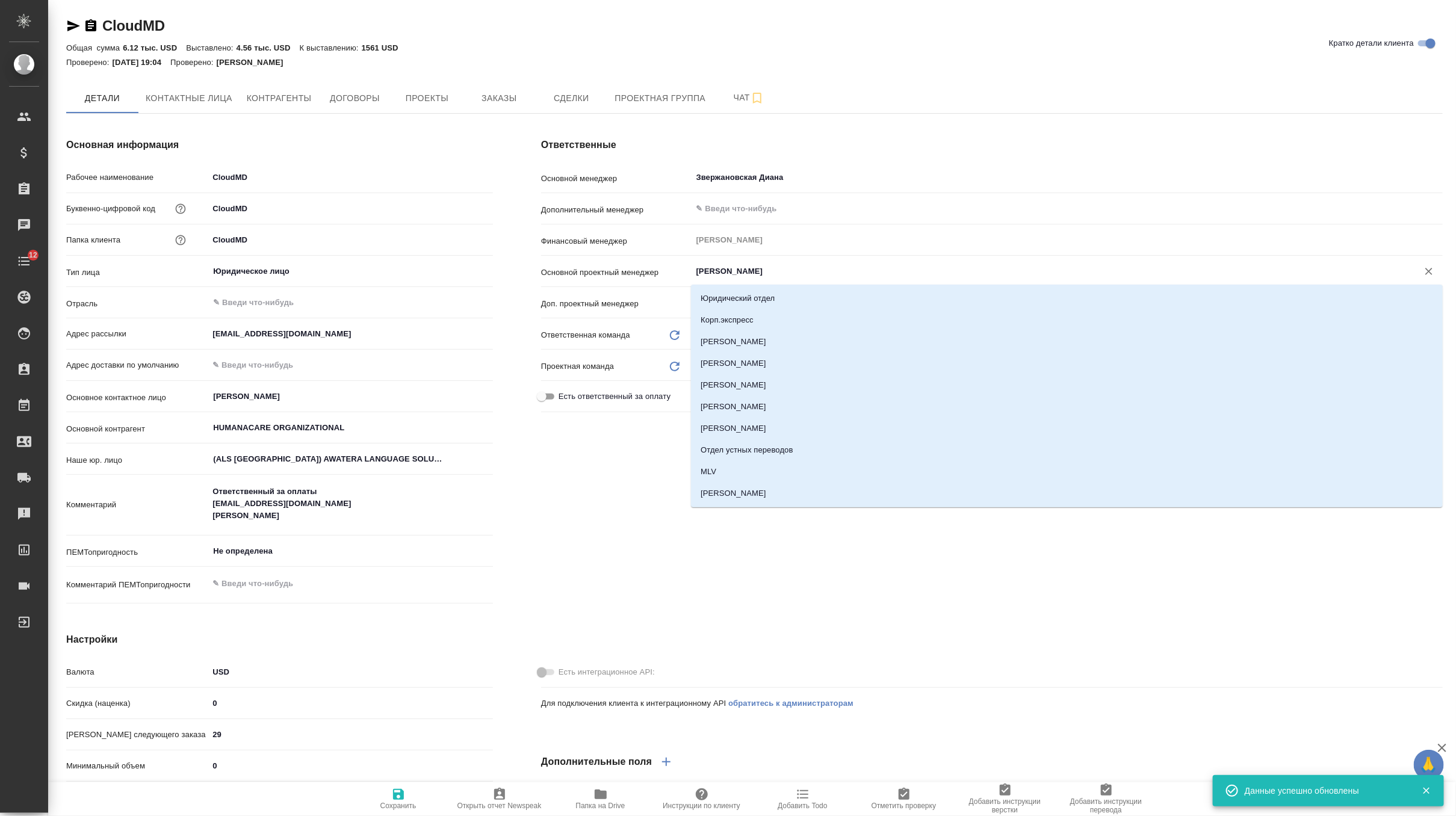
click at [749, 273] on input "Муталимов Марк" at bounding box center [1046, 272] width 703 height 14
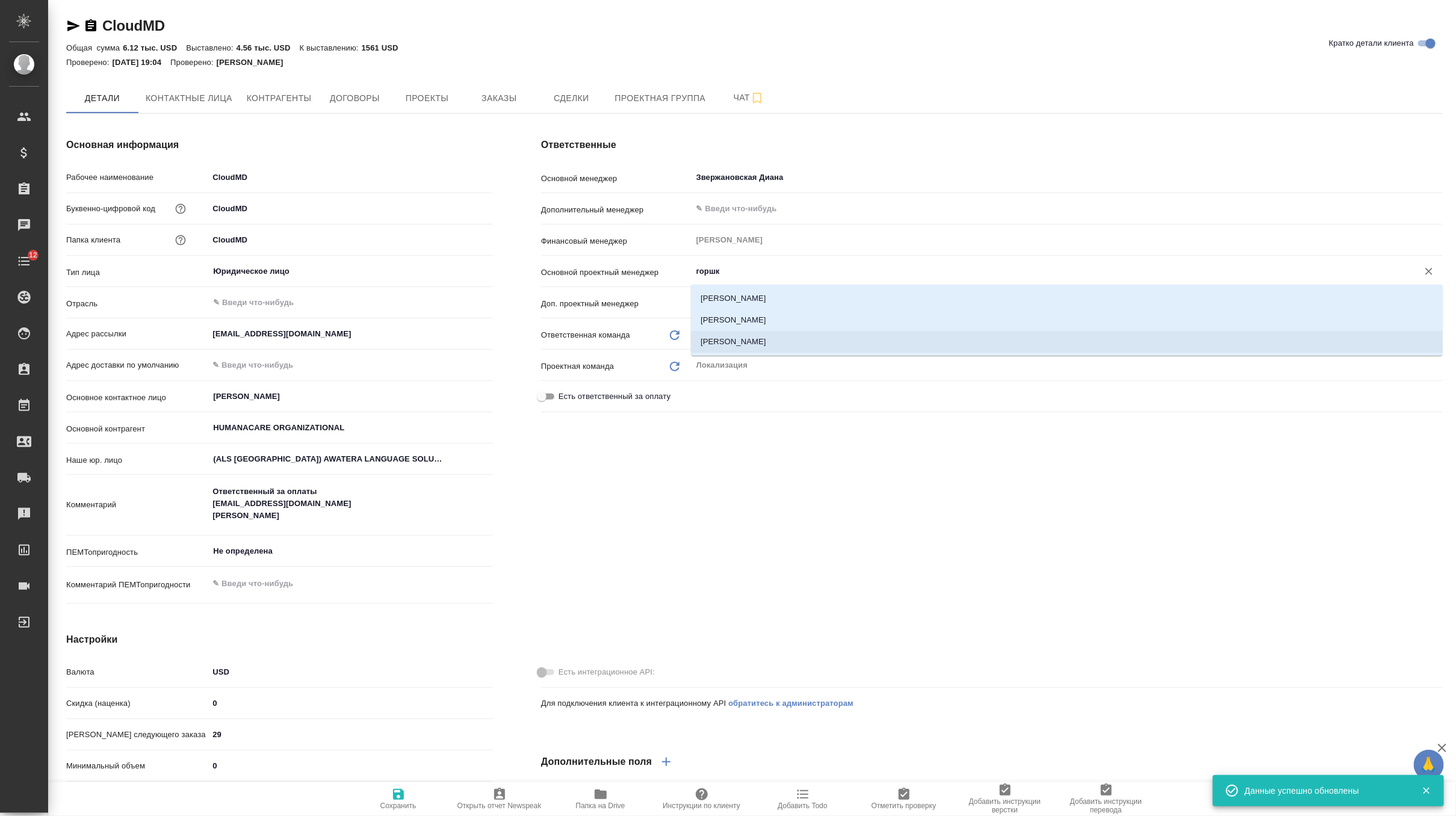
click at [764, 341] on li "Горшкова Валентина" at bounding box center [1067, 342] width 752 height 21
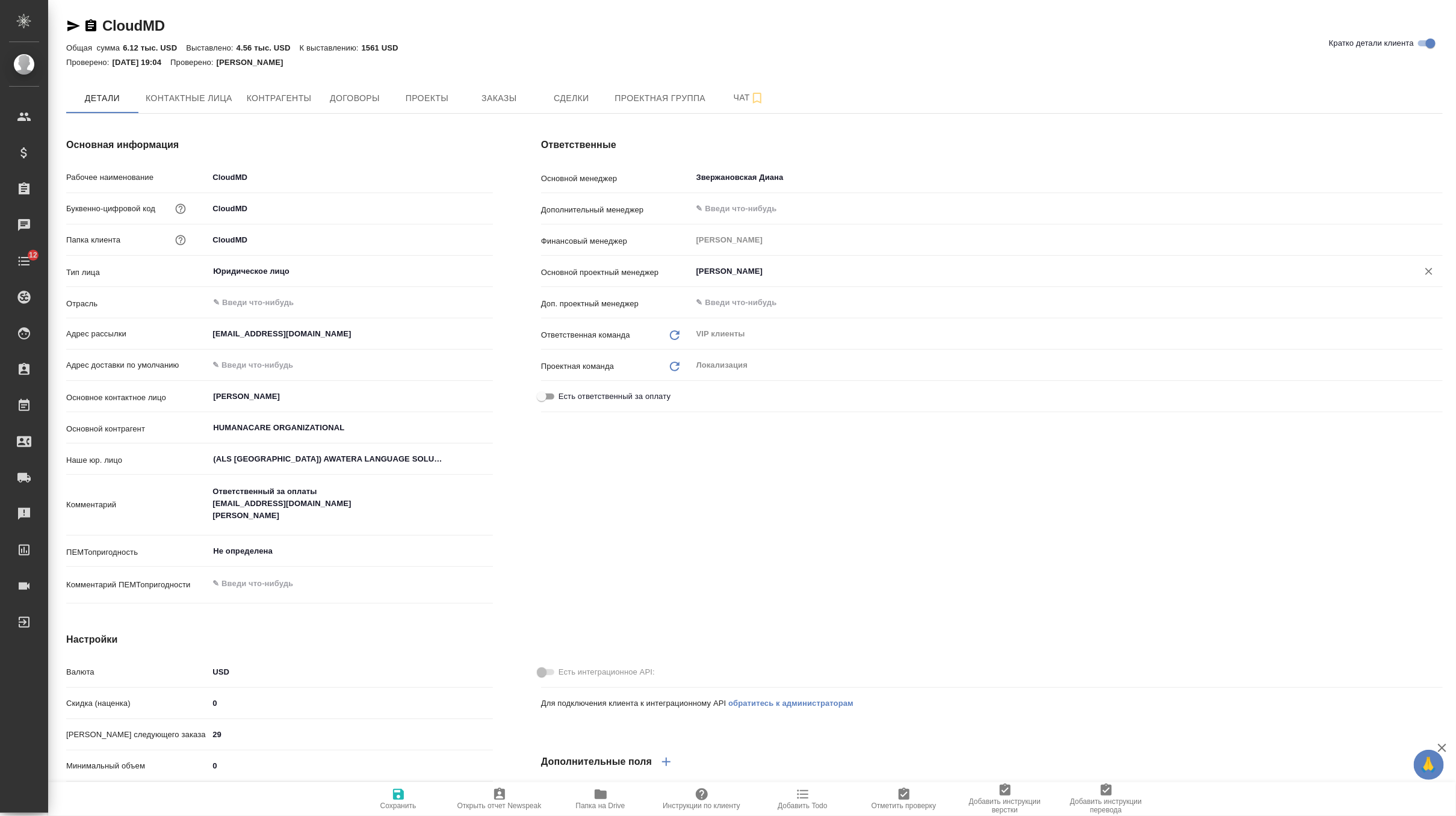
type input "Горшкова Валентина"
click at [388, 793] on span "Сохранить" at bounding box center [398, 799] width 87 height 23
type input "VIP клиенты"
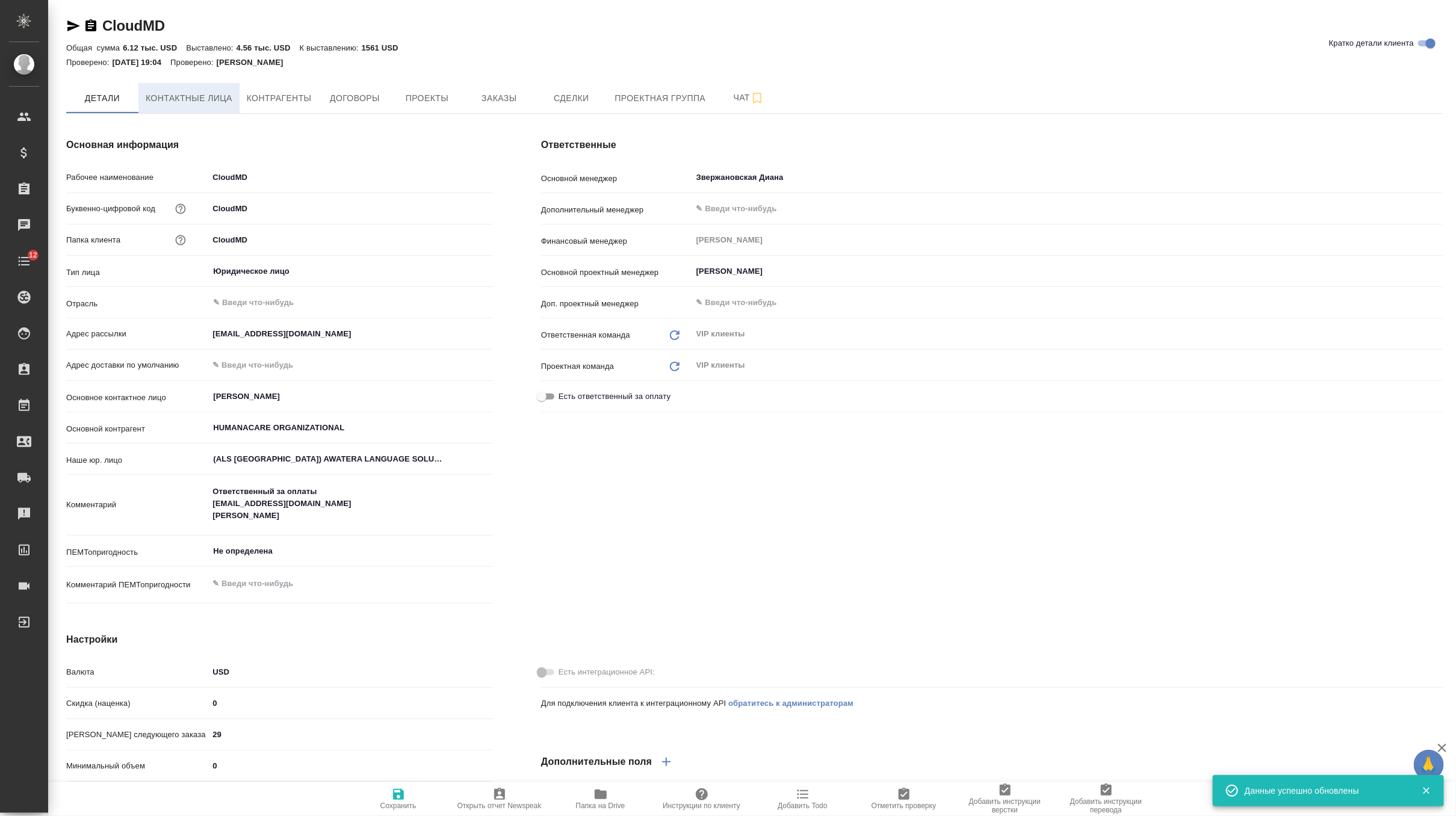
click at [200, 102] on span "Контактные лица" at bounding box center [189, 98] width 87 height 15
select select "RU"
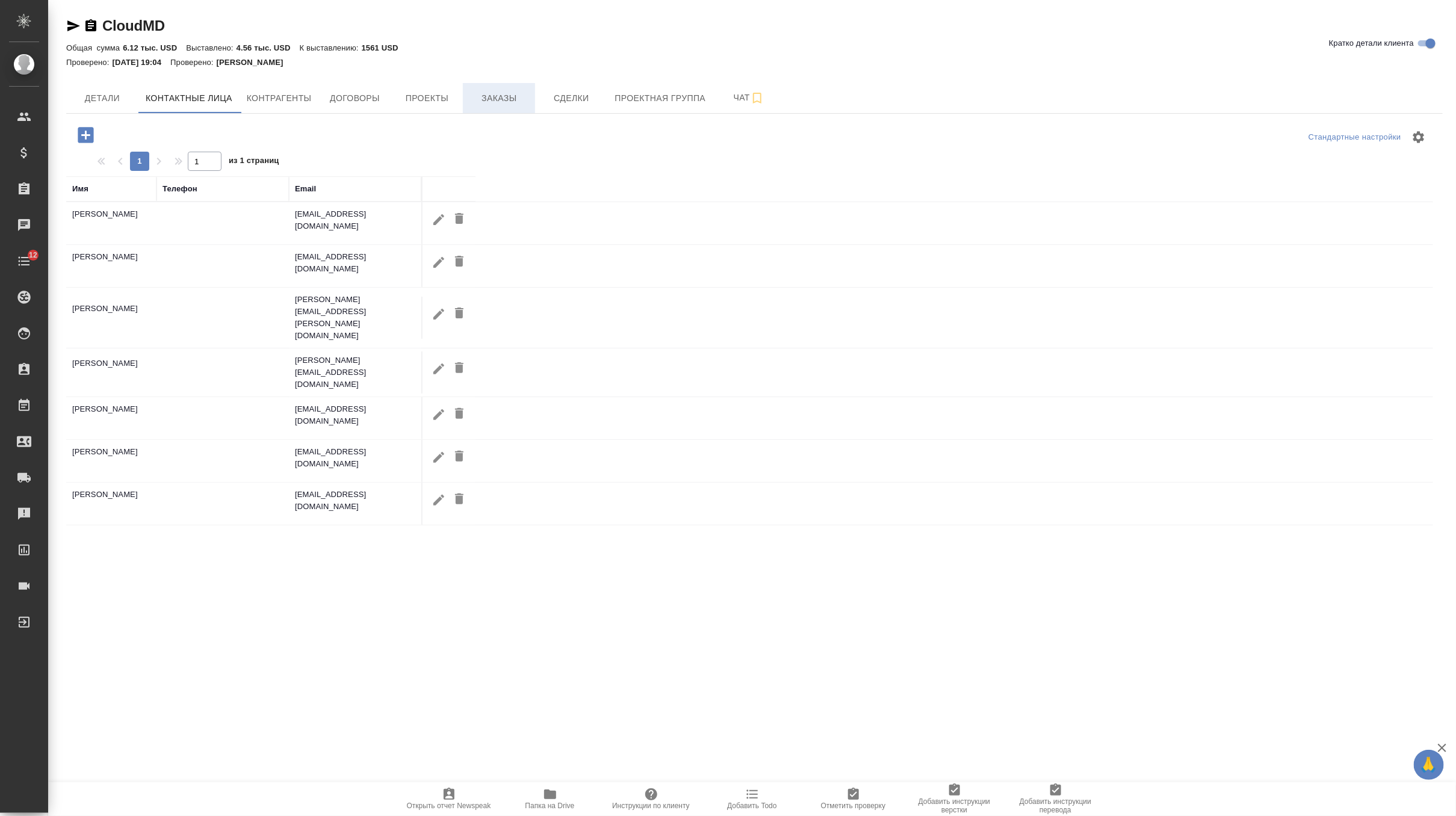
click at [511, 97] on span "Заказы" at bounding box center [498, 98] width 57 height 15
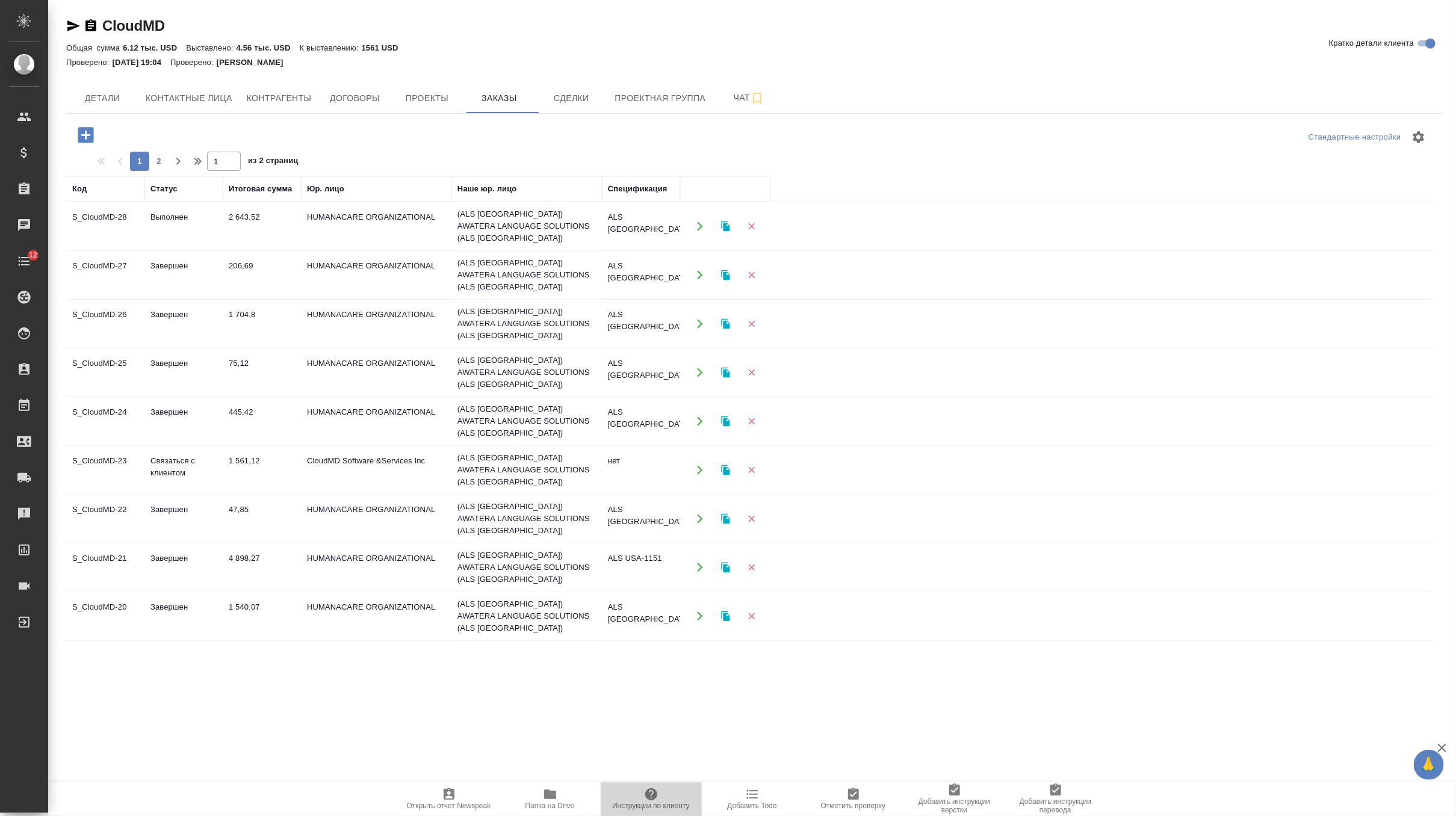
click at [648, 793] on icon "button" at bounding box center [651, 795] width 12 height 12
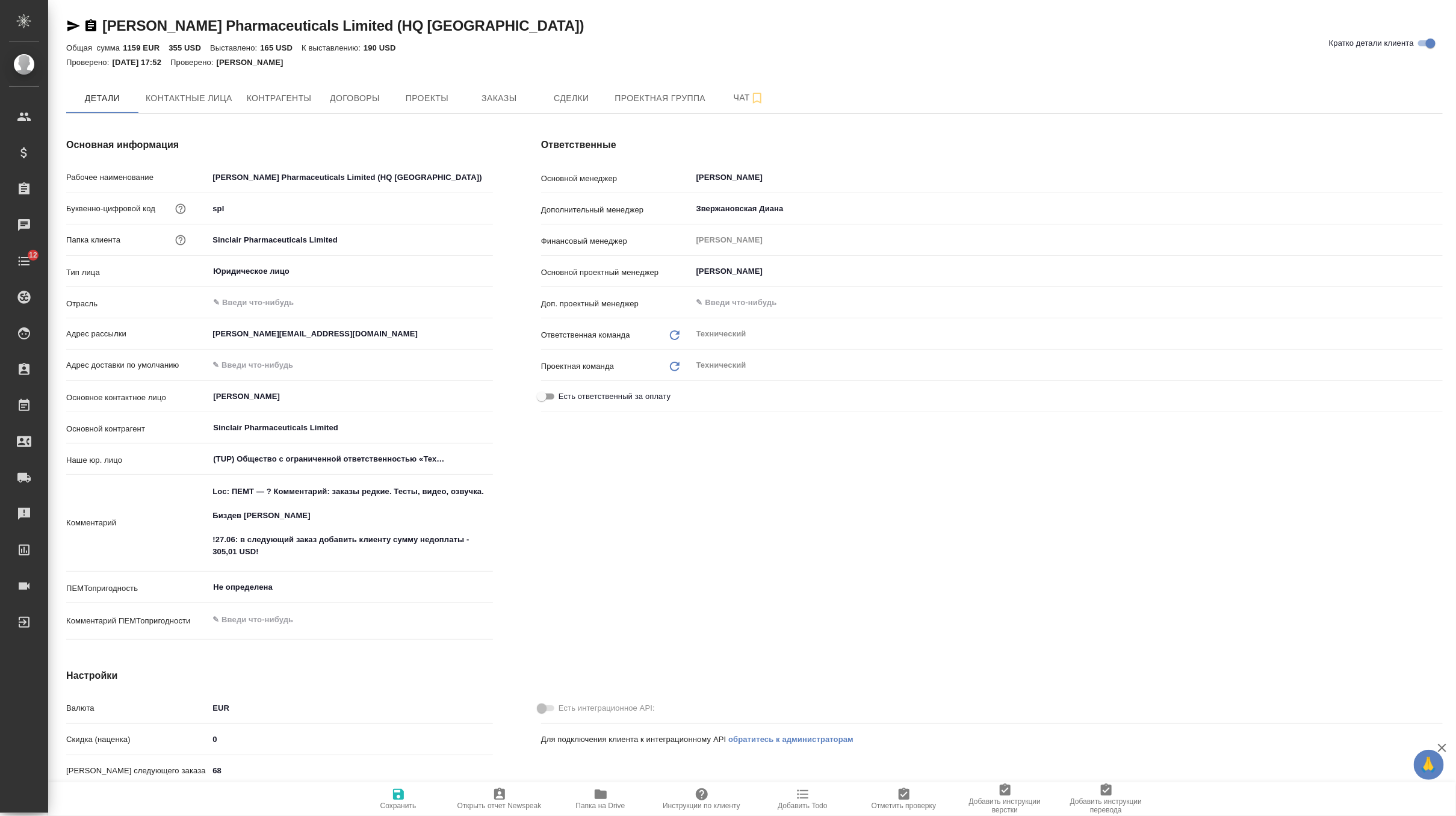
click at [518, 114] on div "Ответственные Основной менеджер Никифорова Валерия ​ Дополнительный менеджер Зв…" at bounding box center [991, 391] width 949 height 555
click at [513, 104] on span "Заказы" at bounding box center [498, 98] width 57 height 15
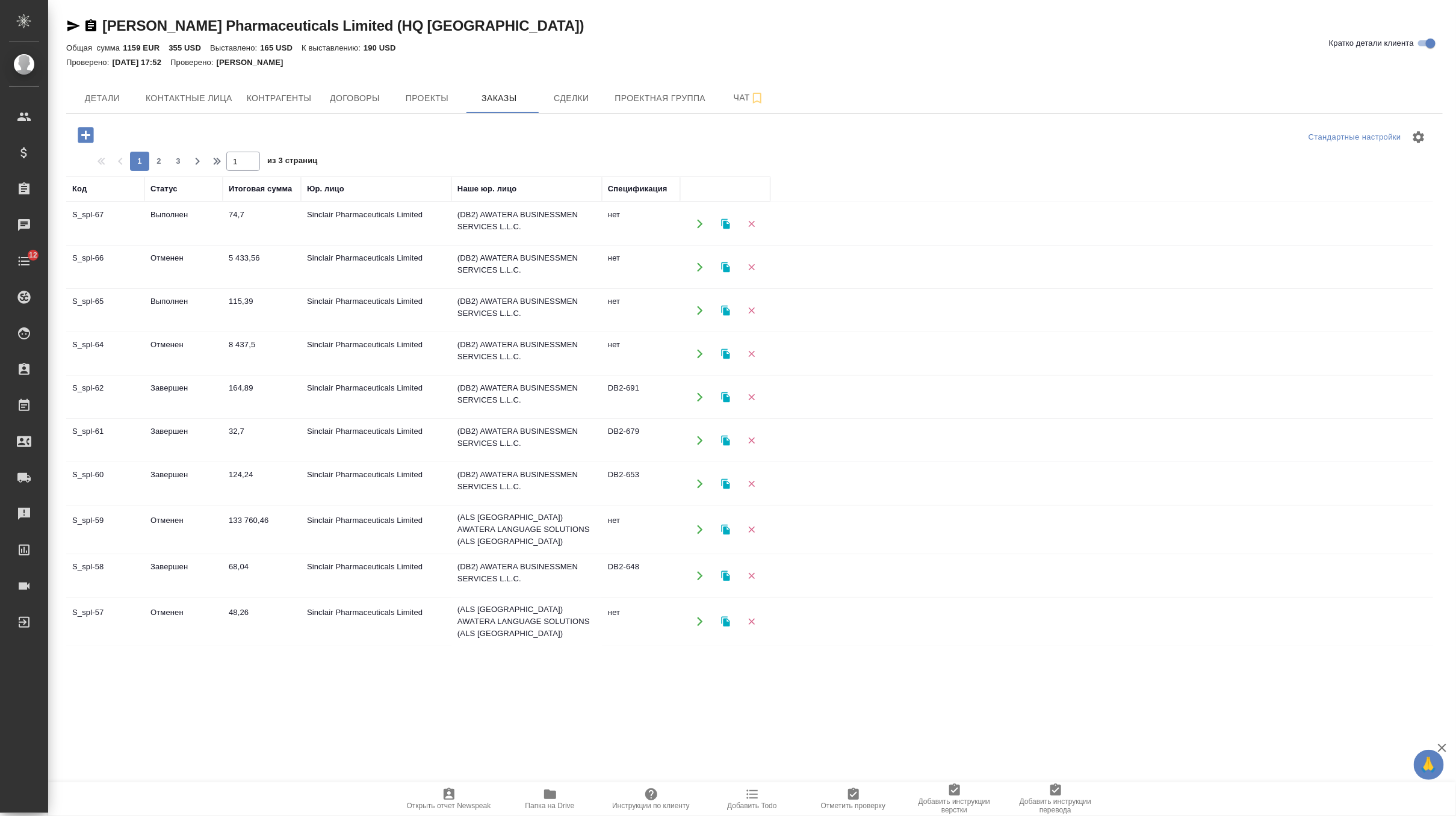
click at [370, 233] on td "Sinclair Pharmaceuticals Limited" at bounding box center [376, 224] width 150 height 42
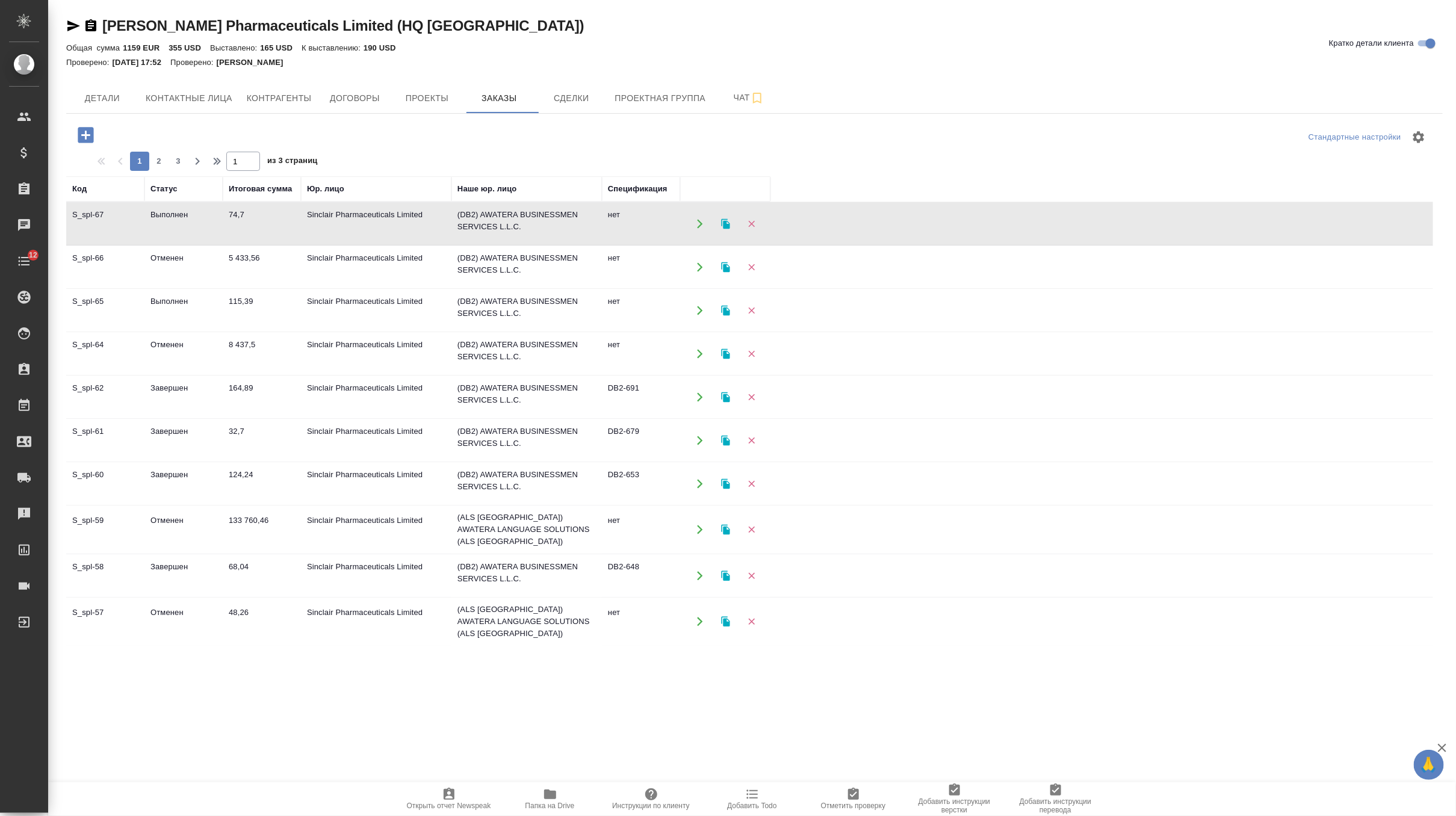
click at [370, 233] on td "Sinclair Pharmaceuticals Limited" at bounding box center [376, 224] width 150 height 42
click at [237, 305] on td "115,39" at bounding box center [262, 311] width 78 height 42
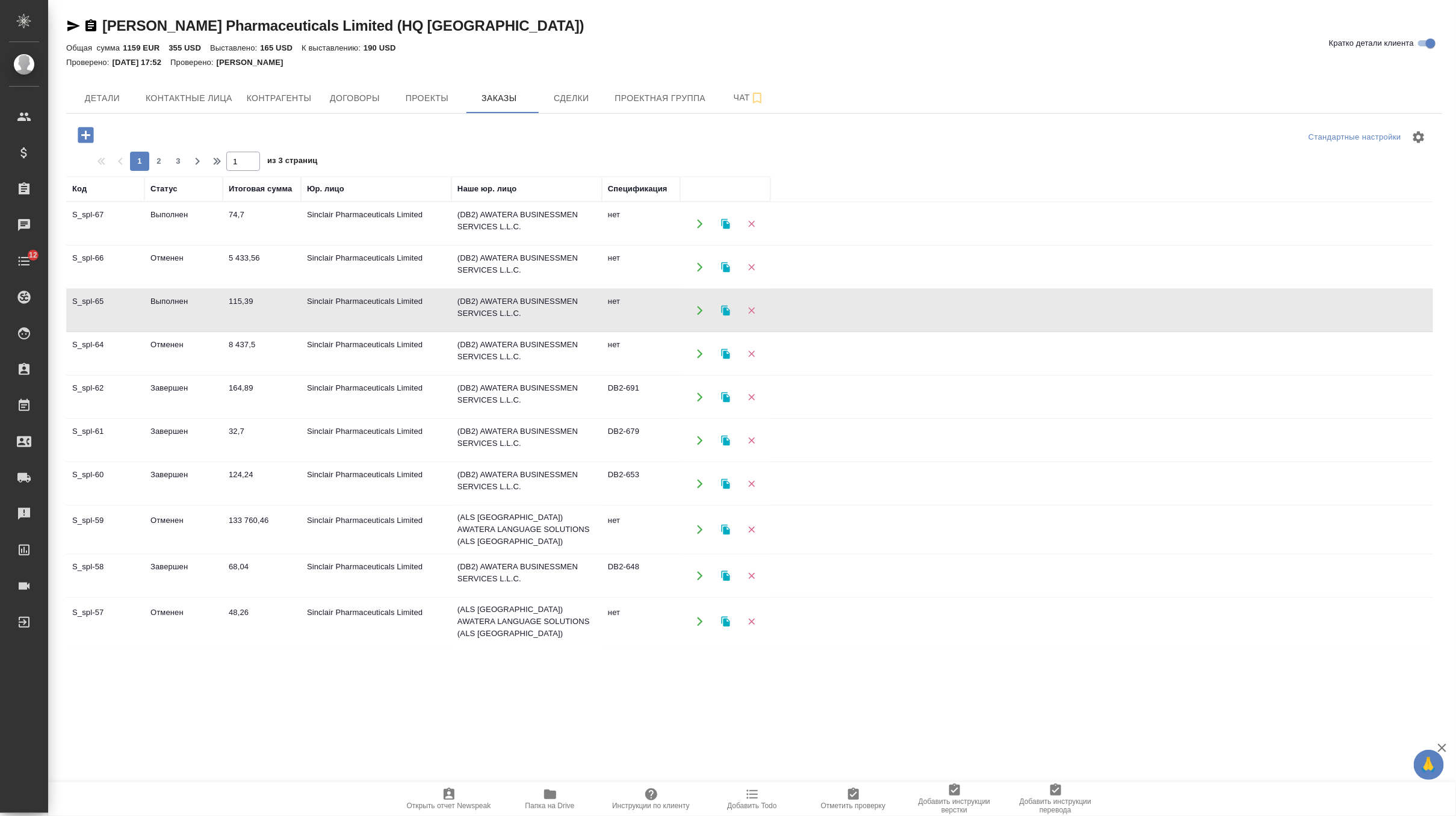
click at [237, 305] on td "115,39" at bounding box center [262, 311] width 78 height 42
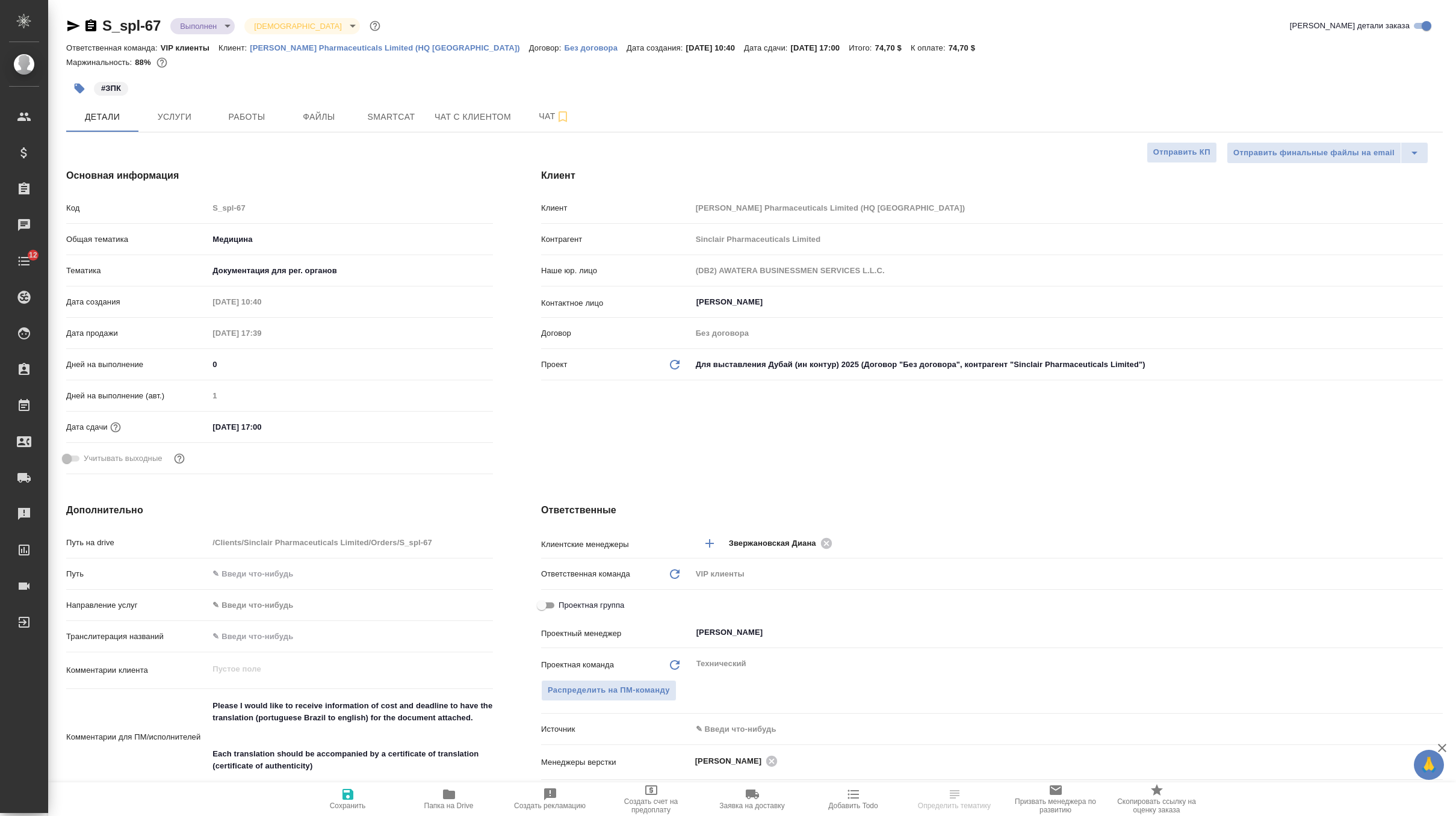
select select "RU"
click at [74, 20] on icon "button" at bounding box center [73, 26] width 14 height 14
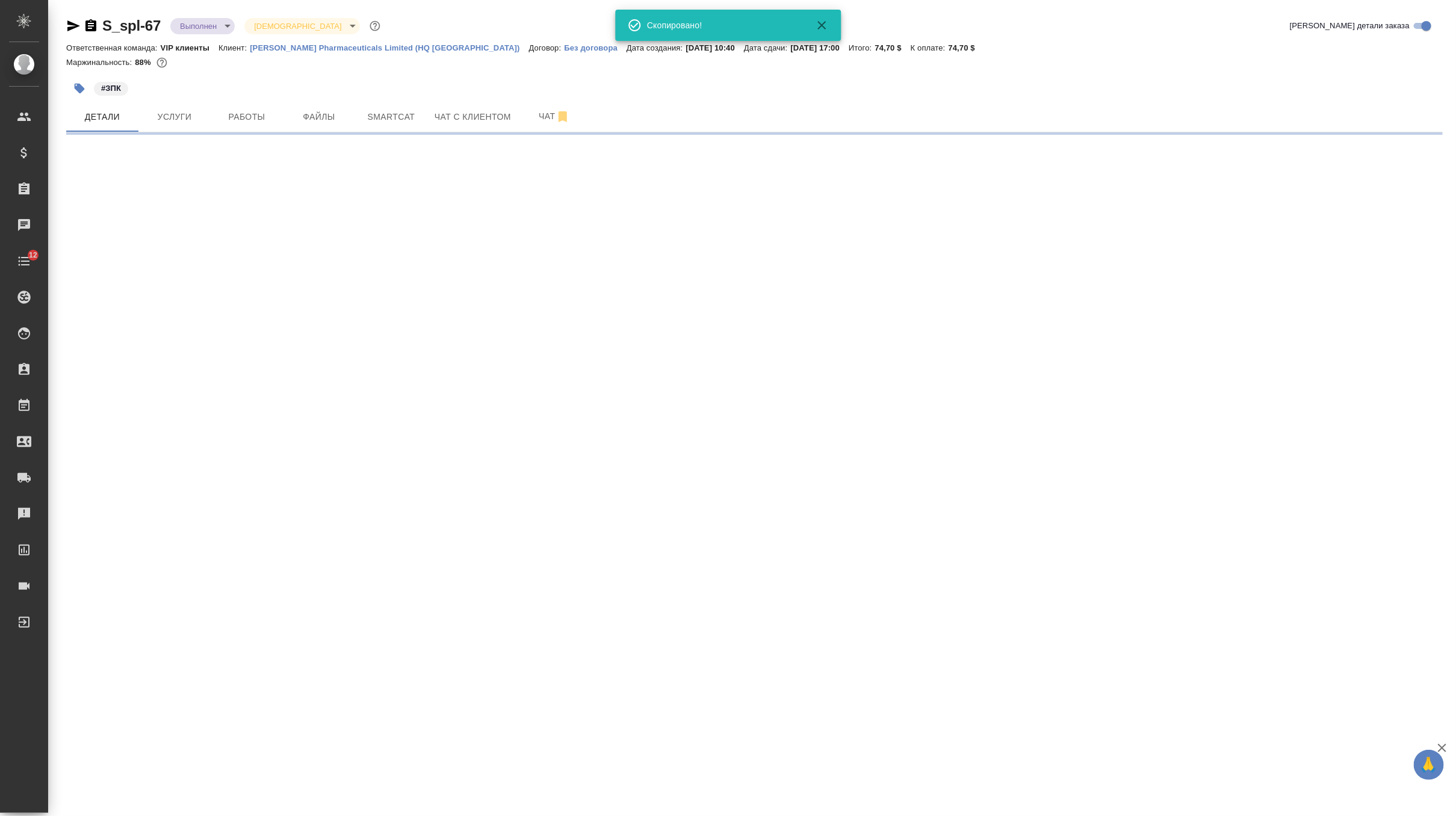
select select "RU"
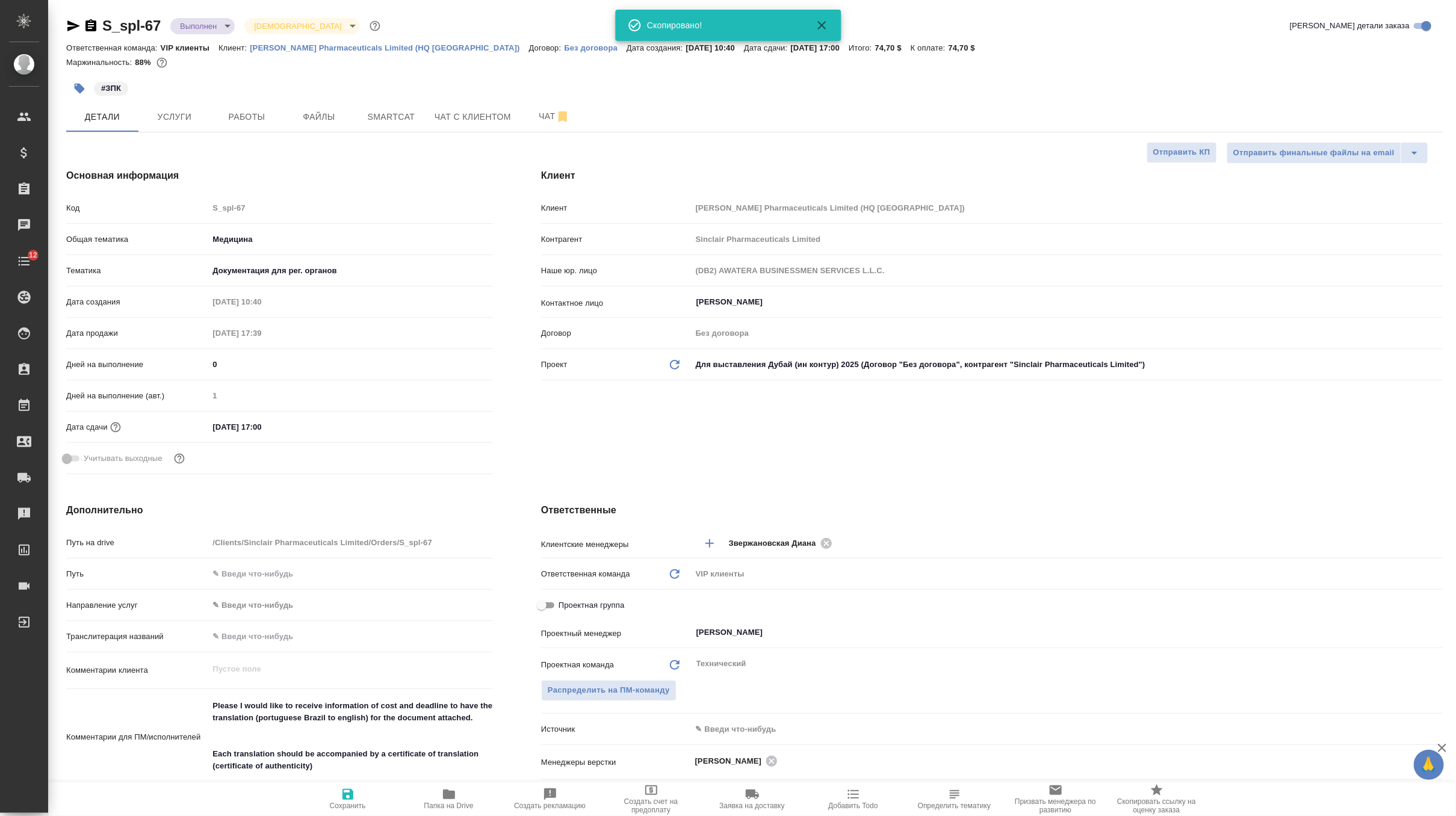
type textarea "x"
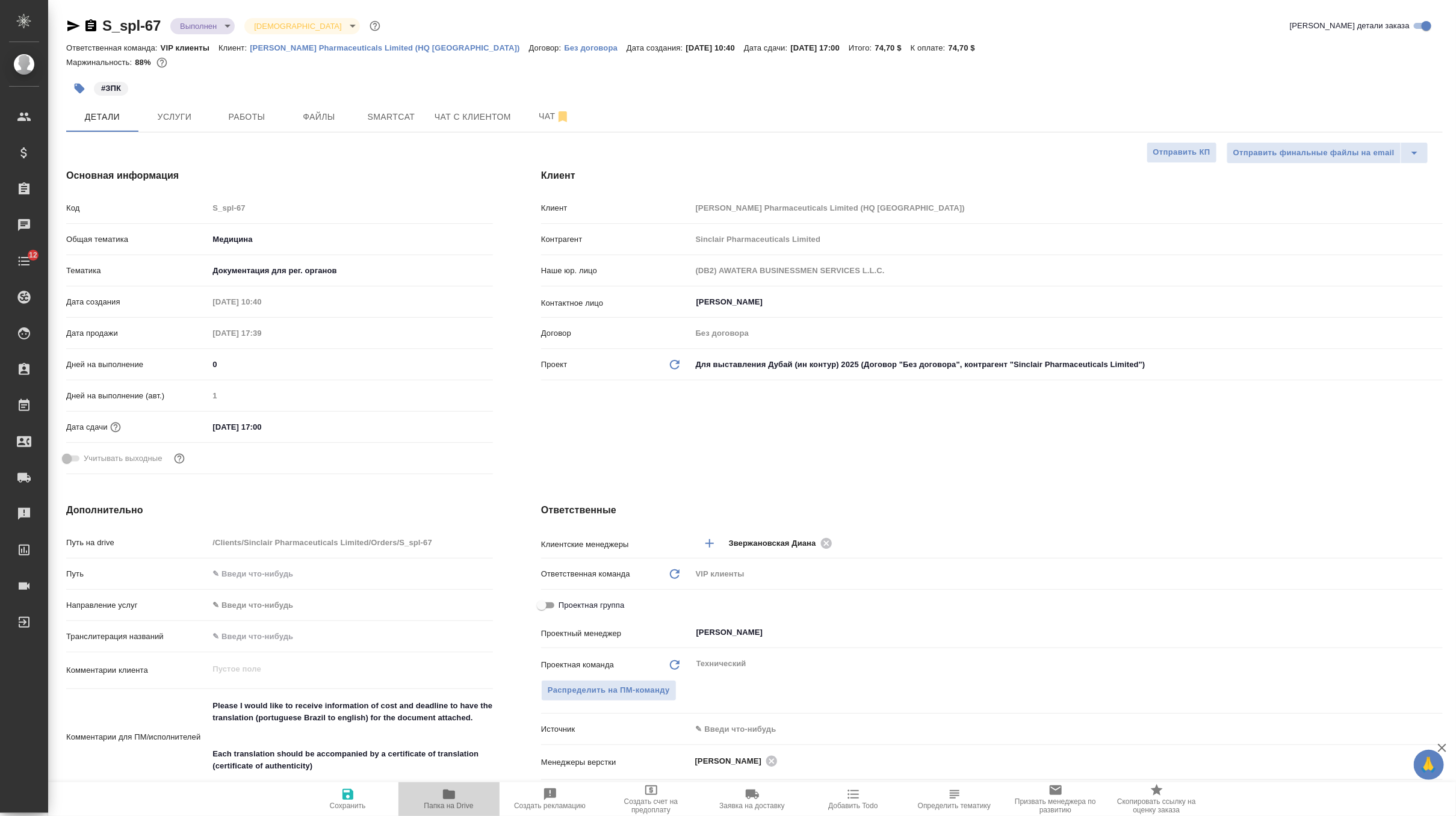
click at [458, 796] on span "Папка на Drive" at bounding box center [448, 799] width 87 height 23
type textarea "x"
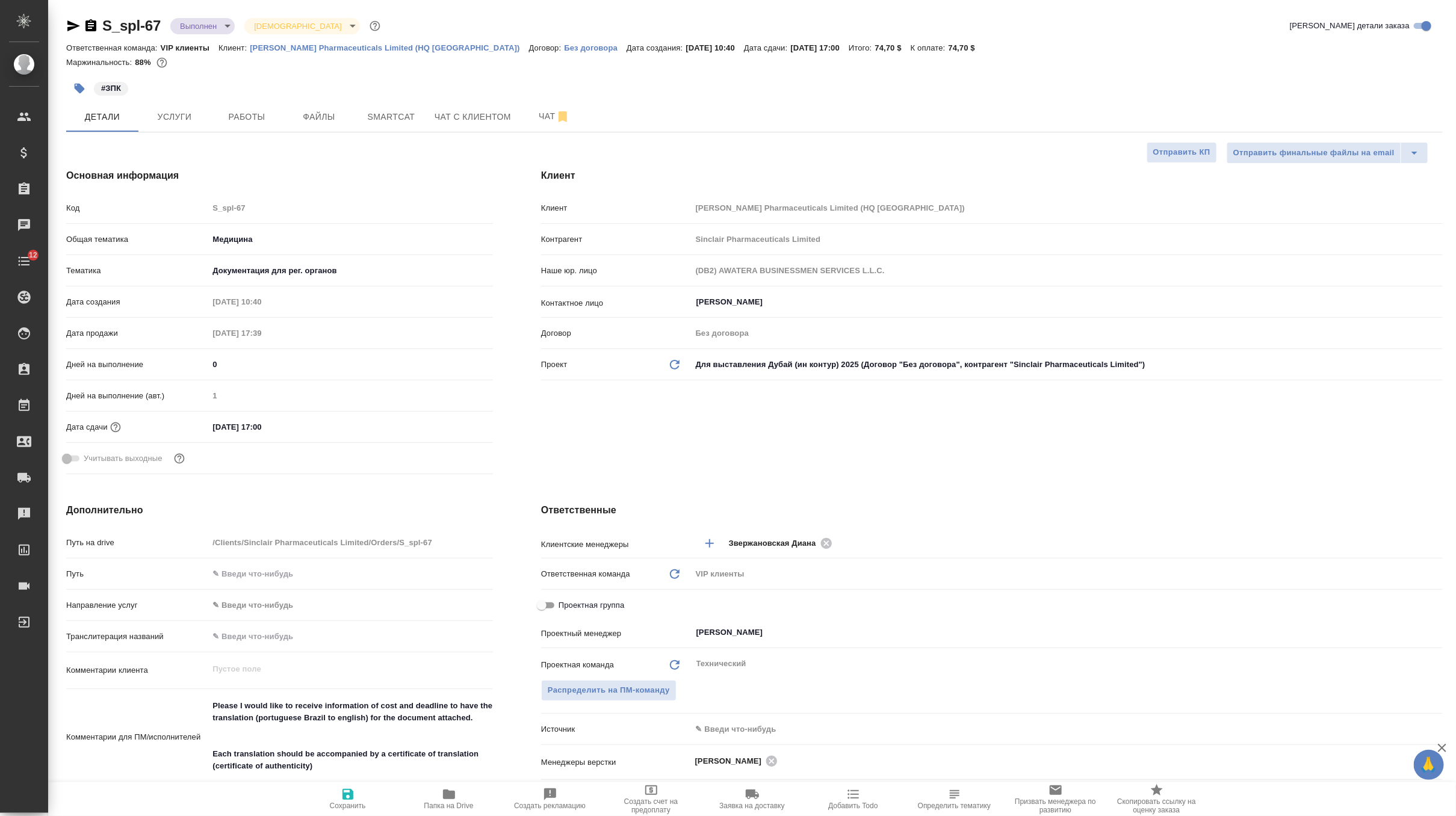
type textarea "x"
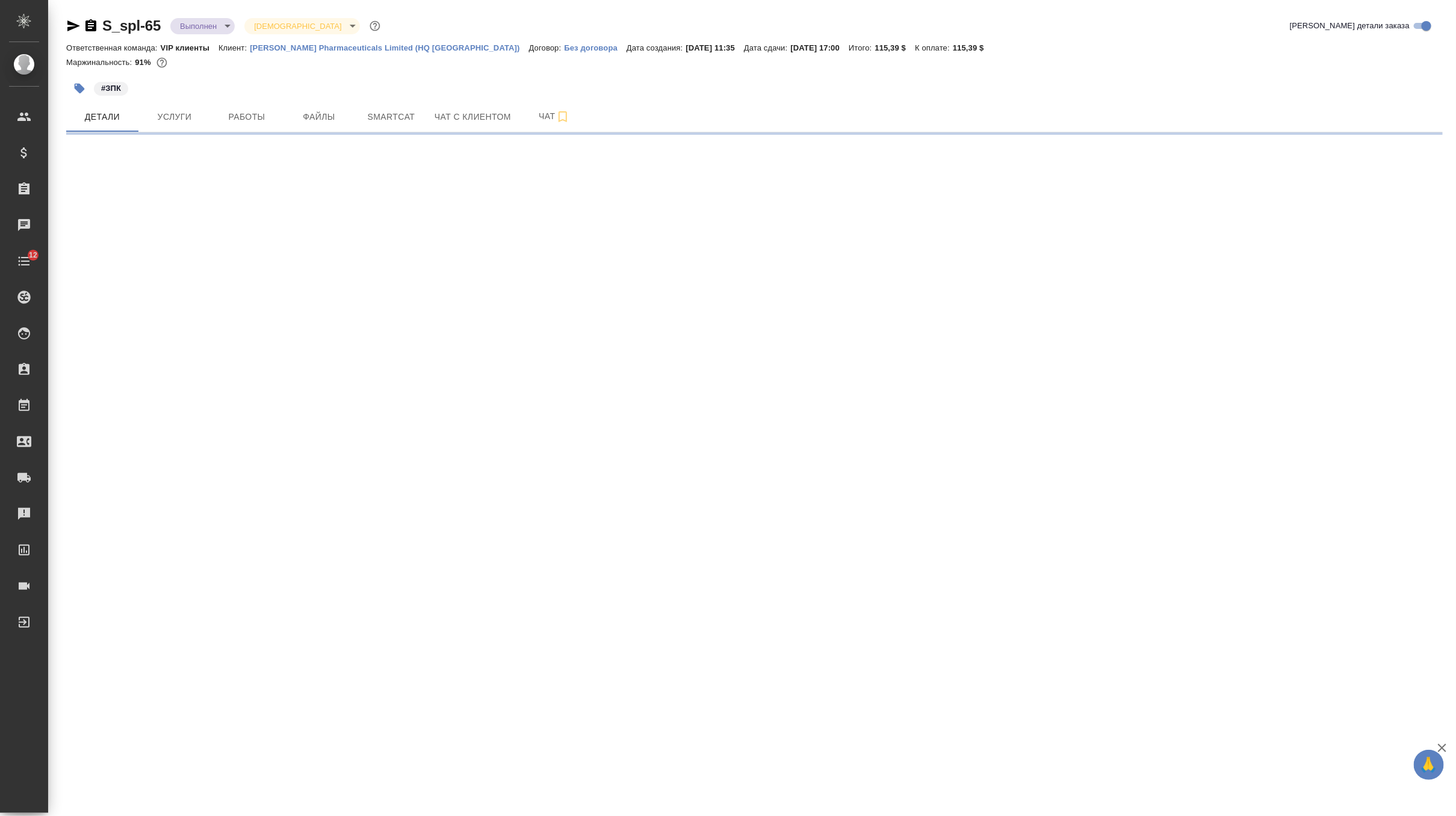
click at [67, 24] on icon "button" at bounding box center [73, 26] width 14 height 14
select select "RU"
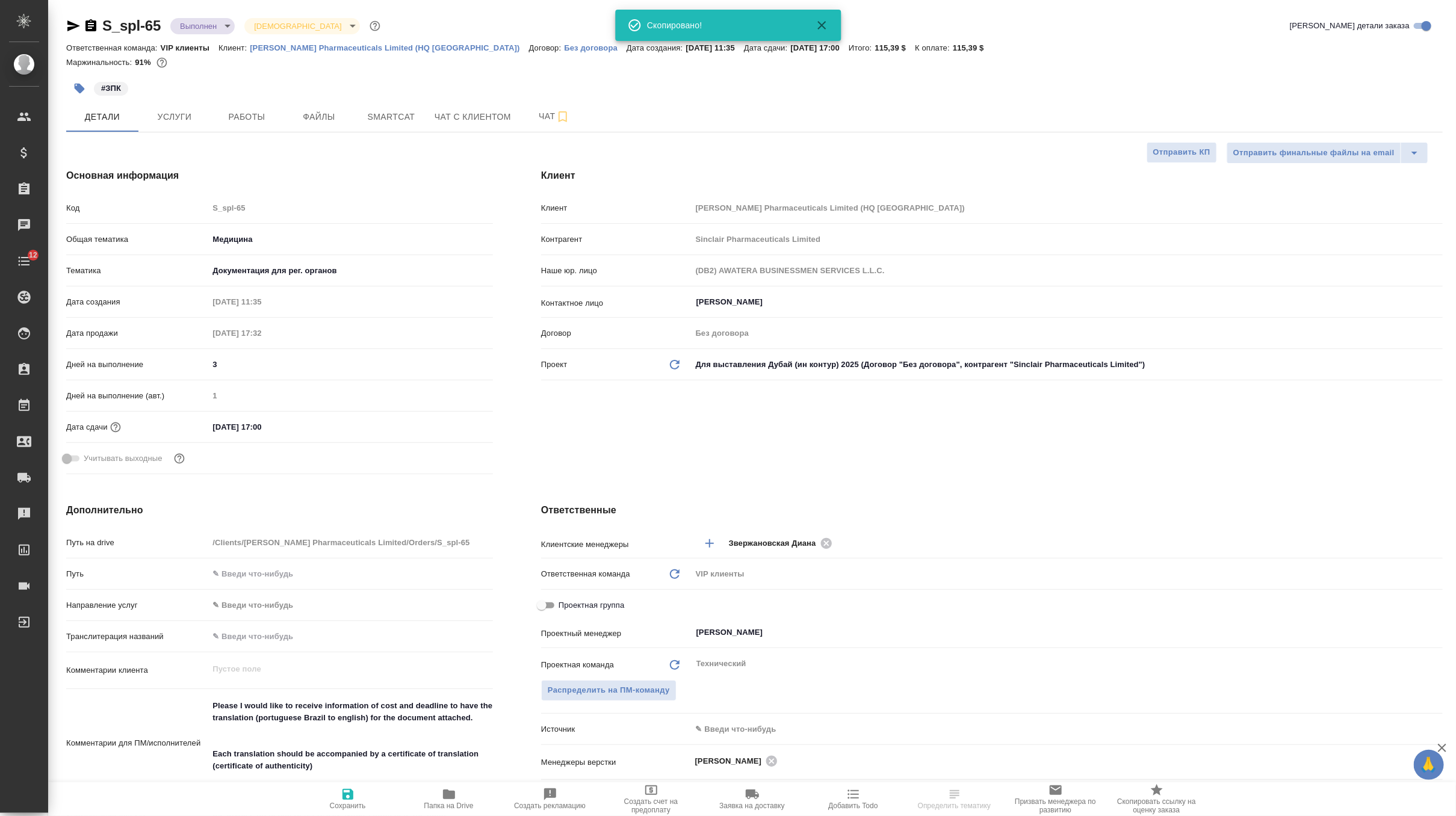
type textarea "x"
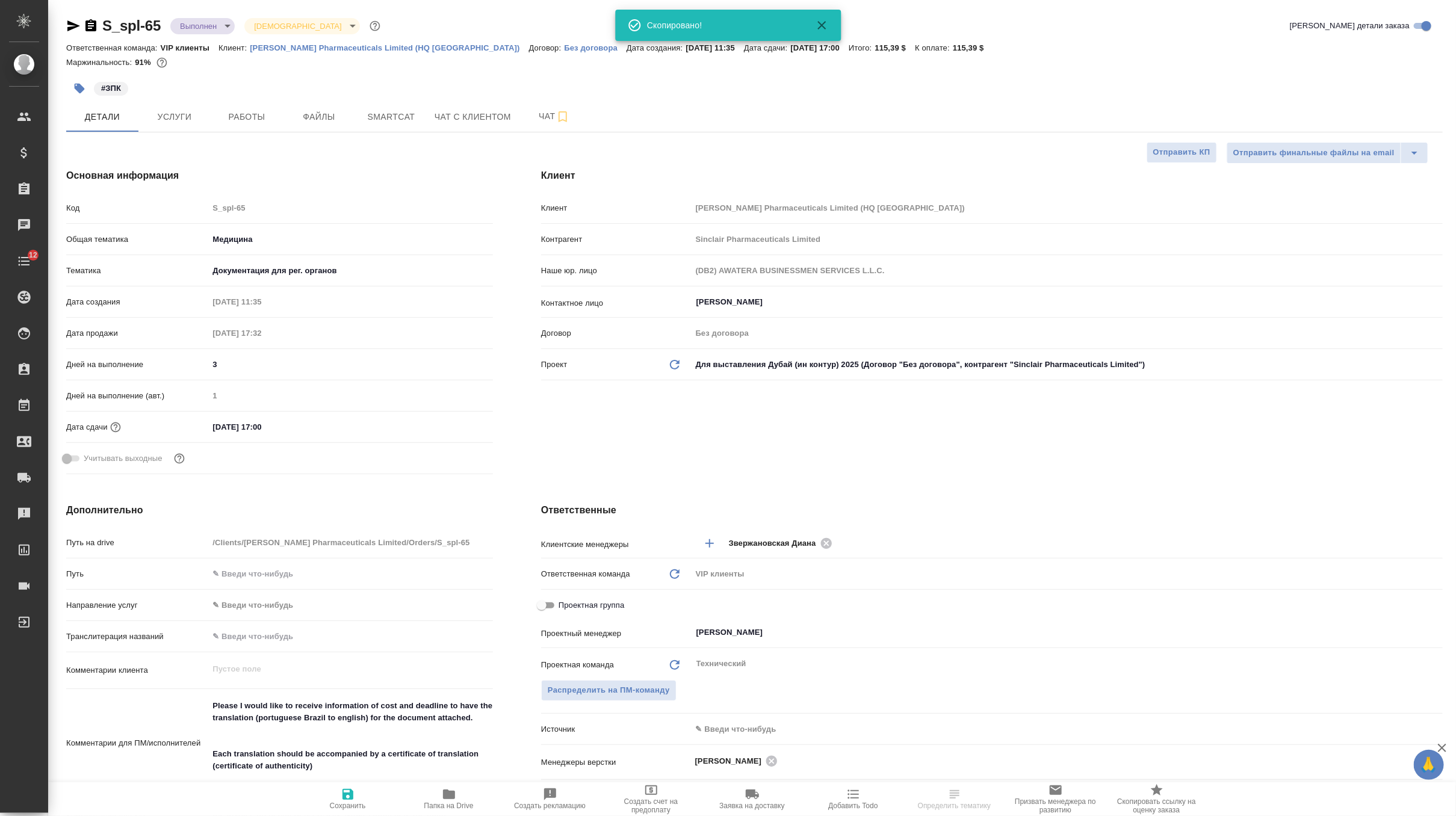
type textarea "x"
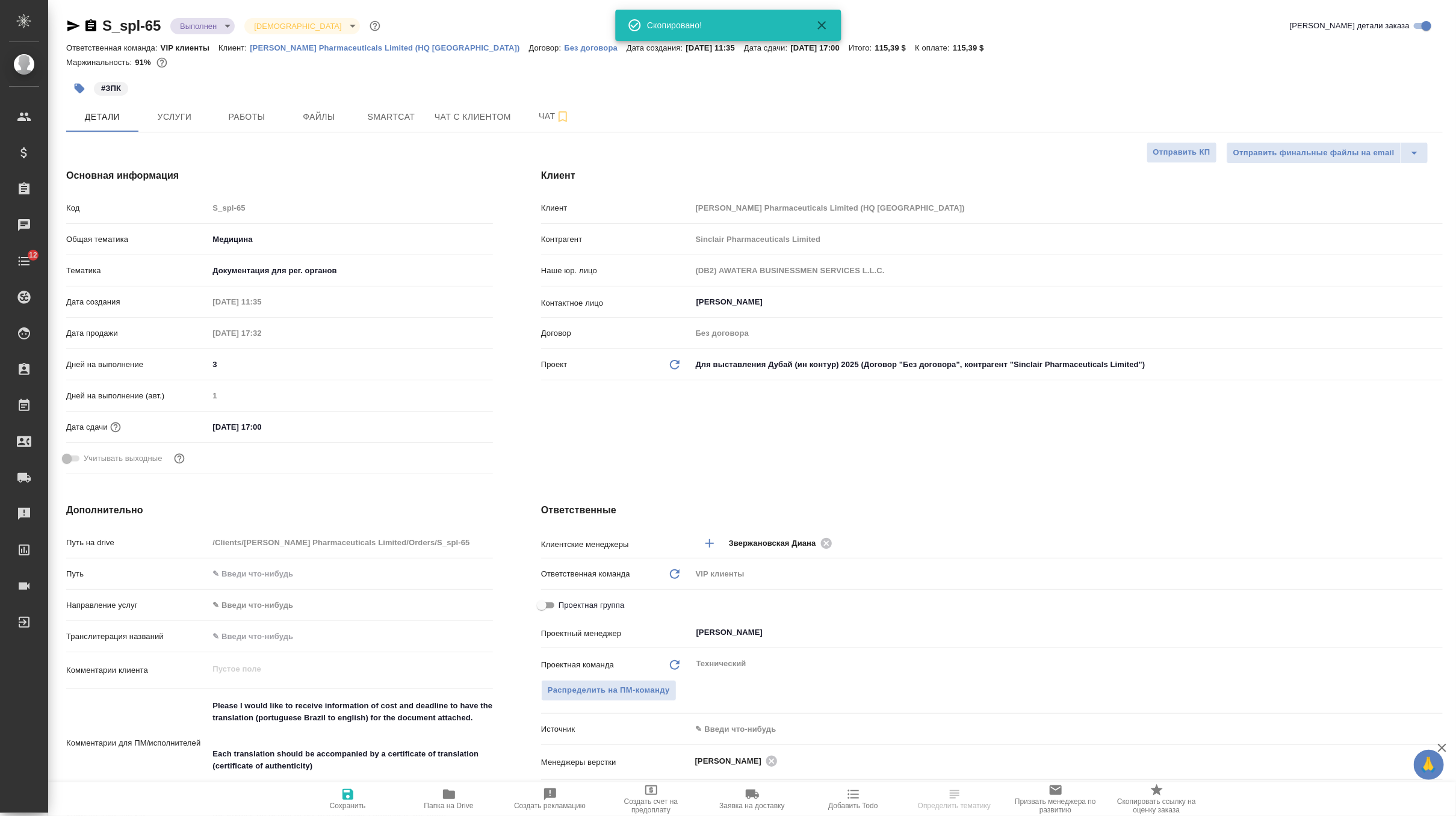
type textarea "x"
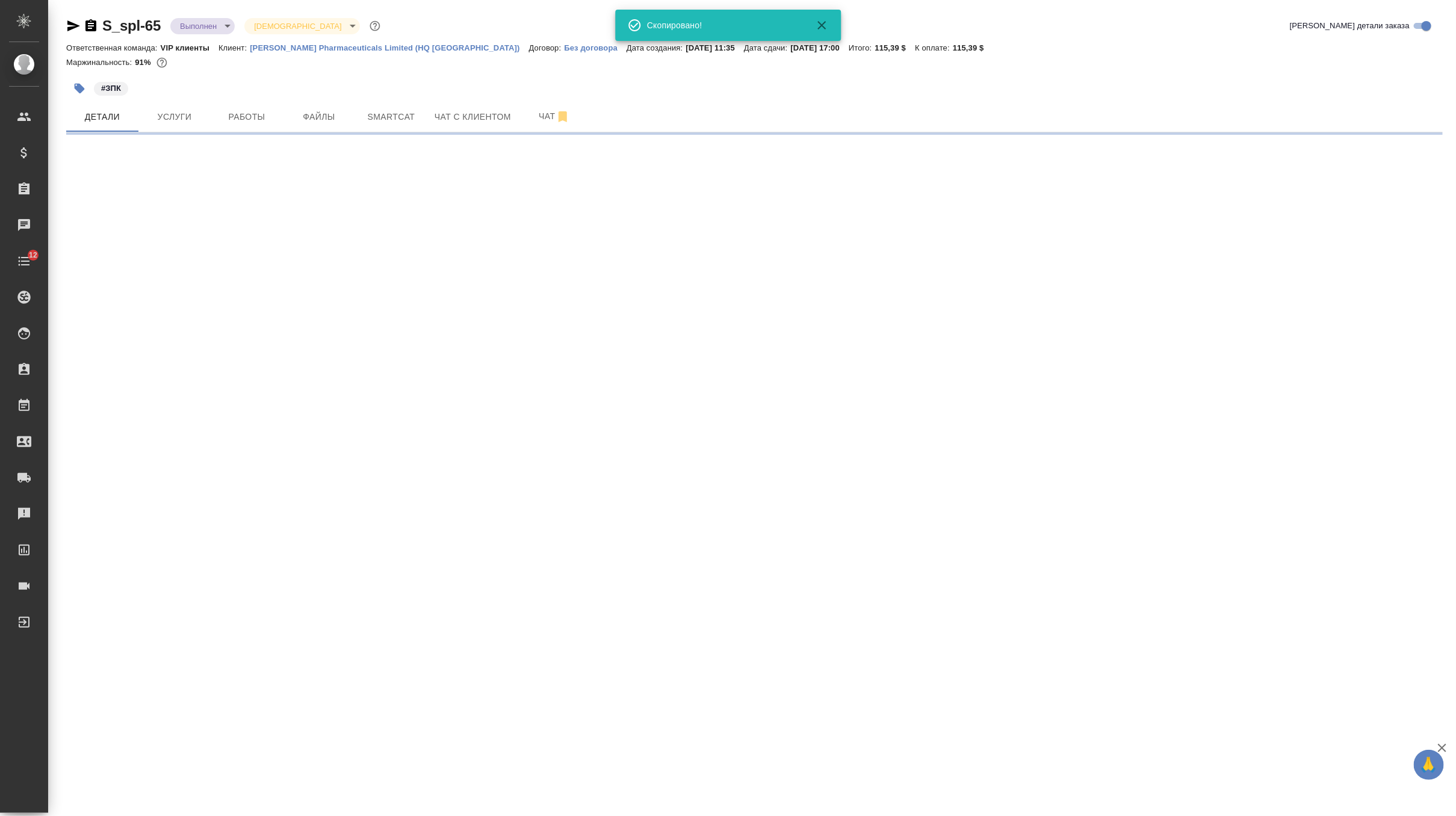
select select "RU"
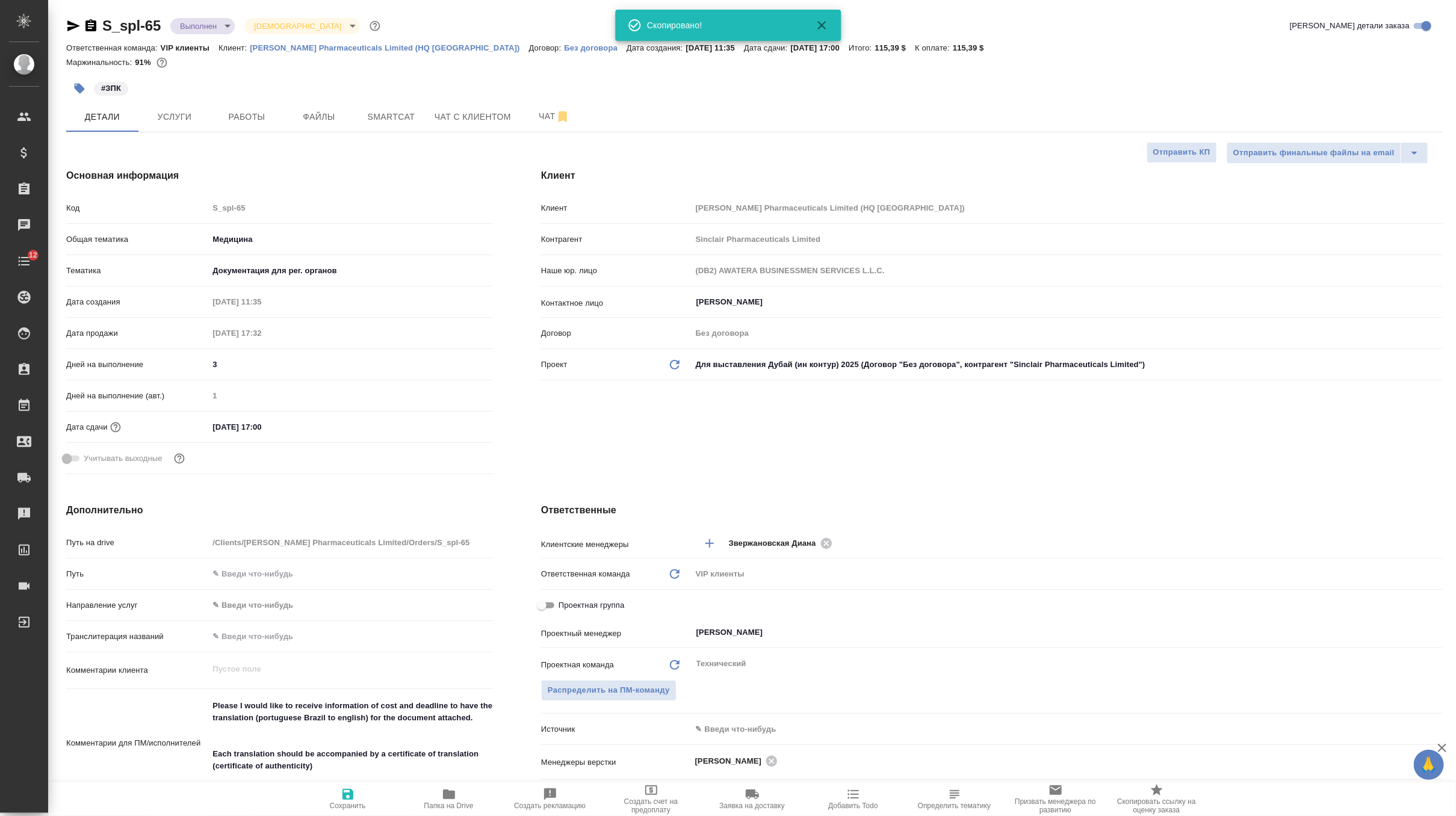
type textarea "x"
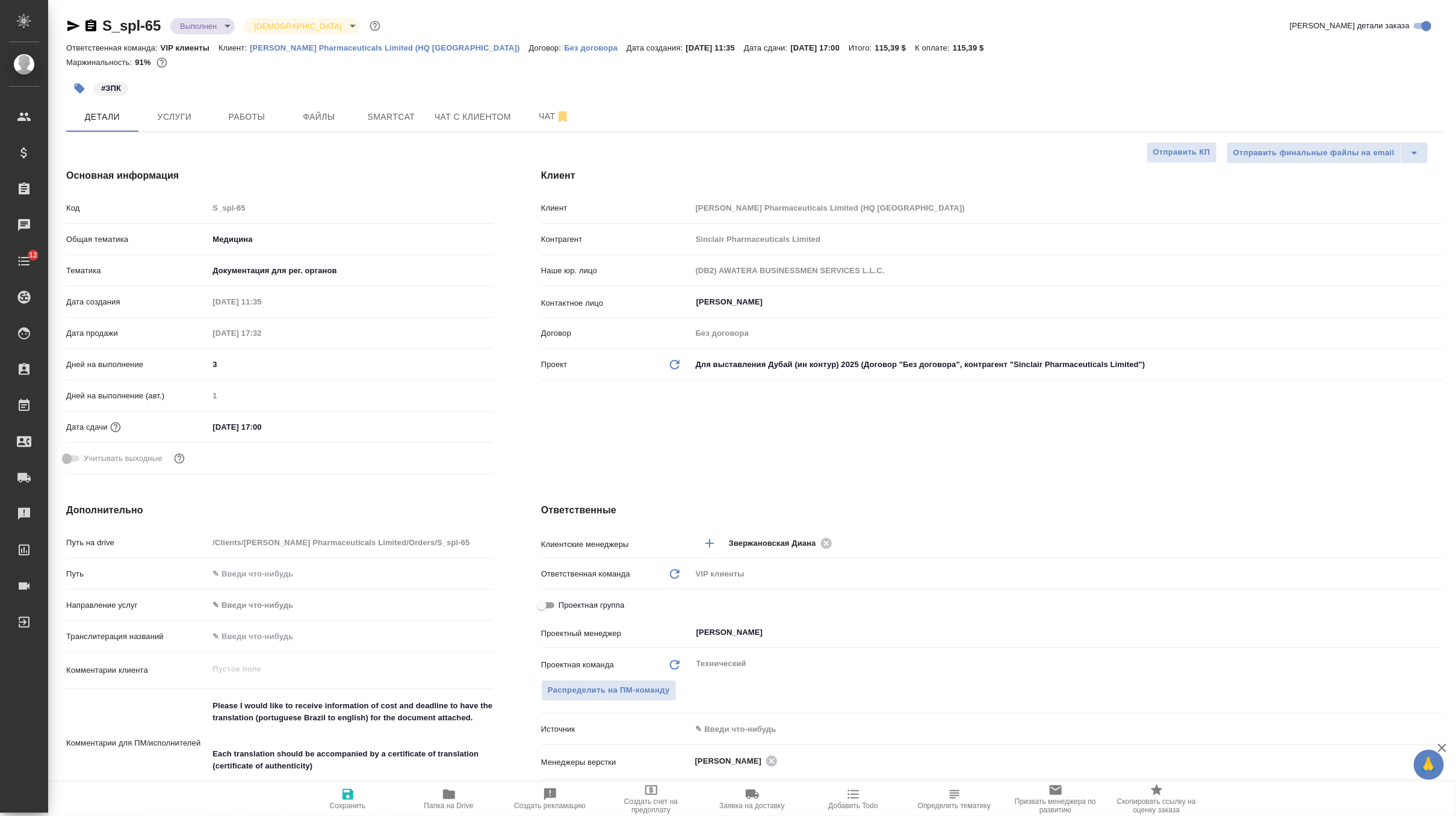
type textarea "x"
click at [451, 796] on icon "button" at bounding box center [449, 795] width 12 height 10
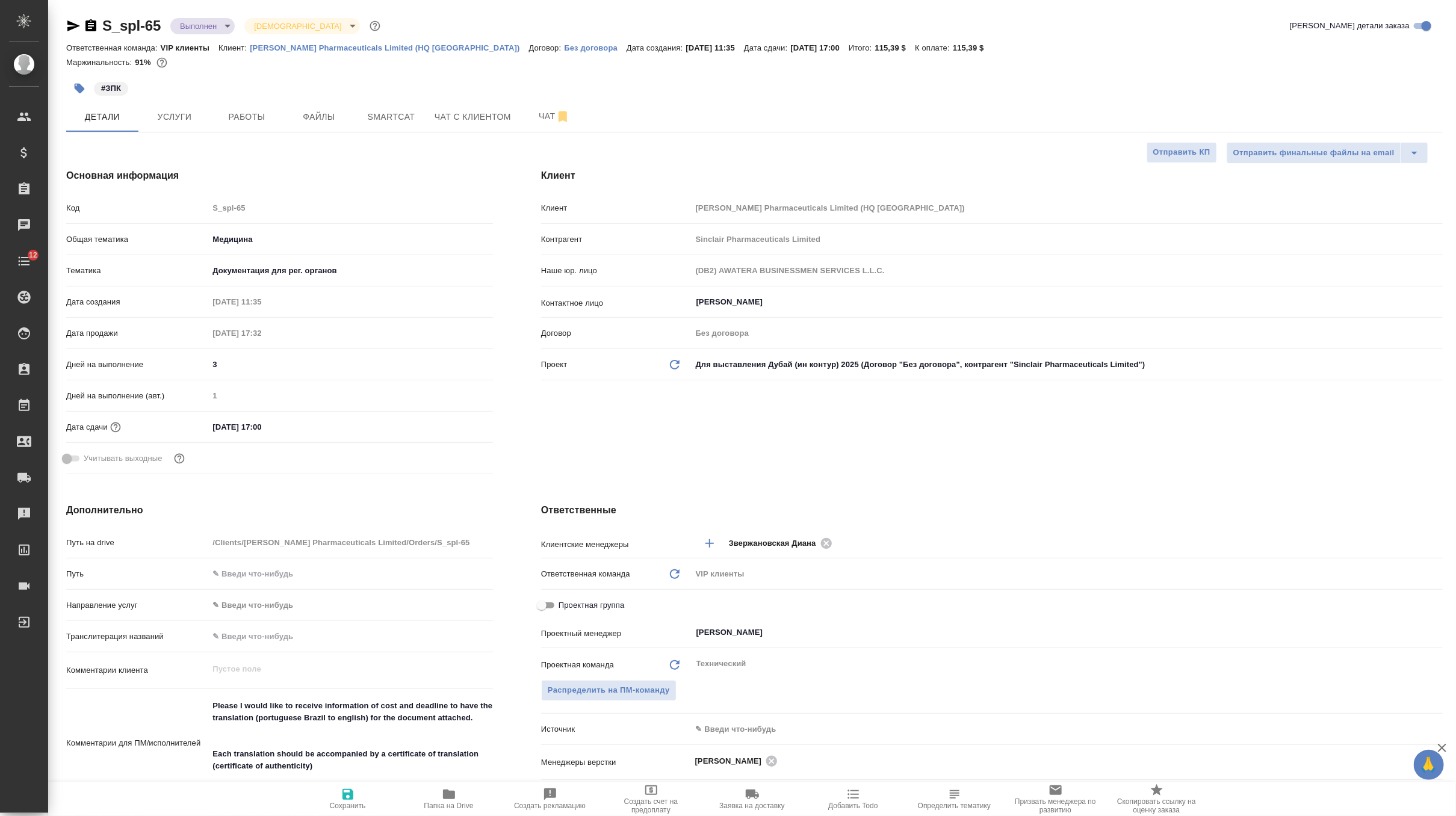
type textarea "x"
